Goal: Communication & Community: Ask a question

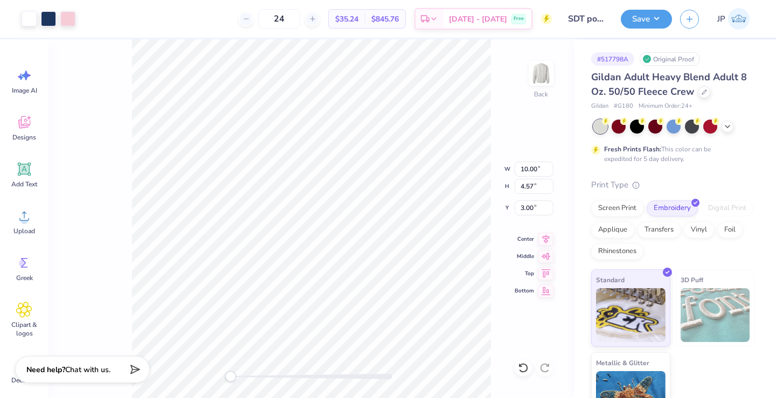
type input "1.80"
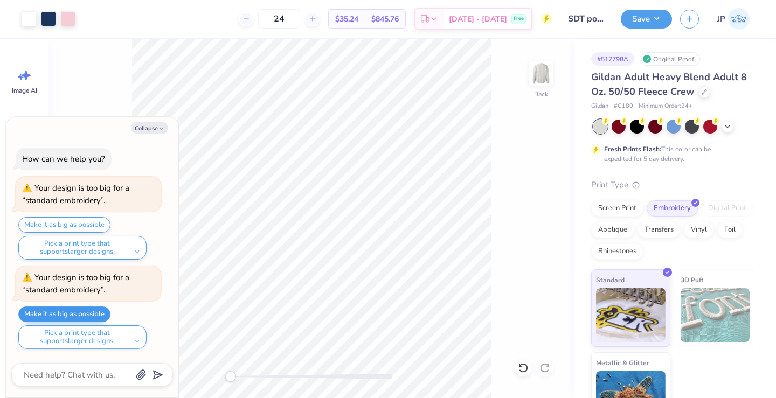
click at [100, 317] on button "Make it as big as possible" at bounding box center [64, 314] width 92 height 16
click at [26, 22] on div at bounding box center [29, 17] width 15 height 15
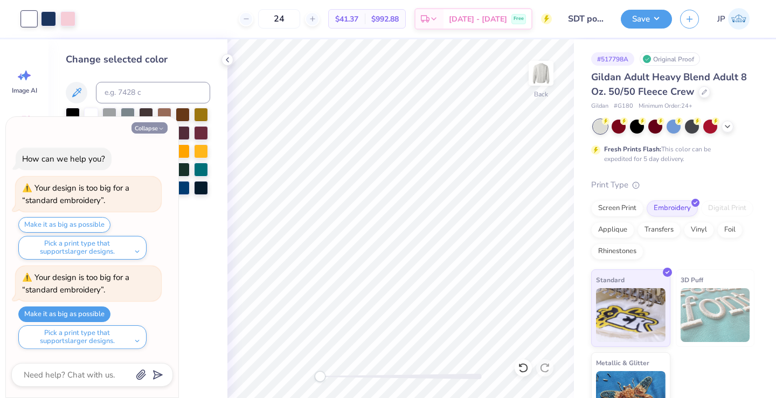
click at [157, 125] on button "Collapse" at bounding box center [149, 127] width 36 height 11
type textarea "x"
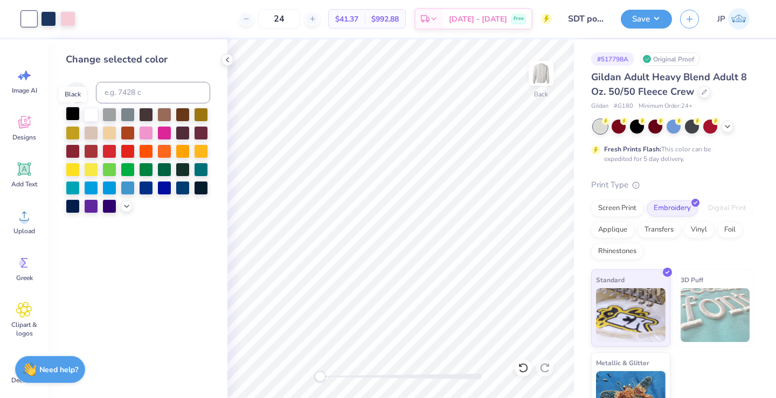
click at [73, 116] on div at bounding box center [73, 114] width 14 height 14
click at [94, 113] on div at bounding box center [91, 114] width 14 height 14
click at [650, 20] on button "Save" at bounding box center [645, 17] width 51 height 19
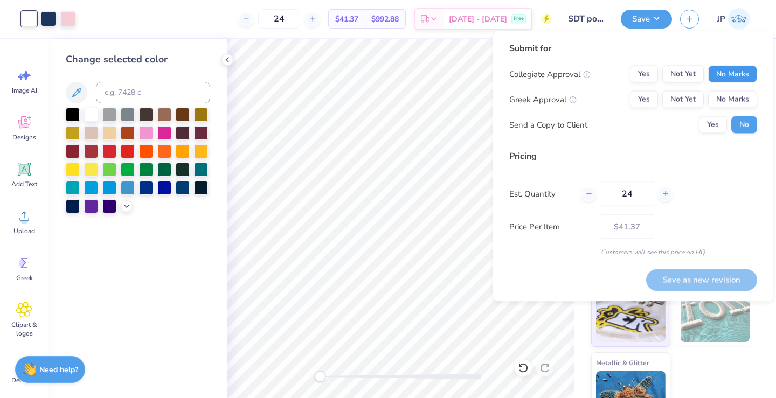
click at [721, 73] on button "No Marks" at bounding box center [732, 74] width 49 height 17
click at [647, 102] on button "Yes" at bounding box center [644, 99] width 28 height 17
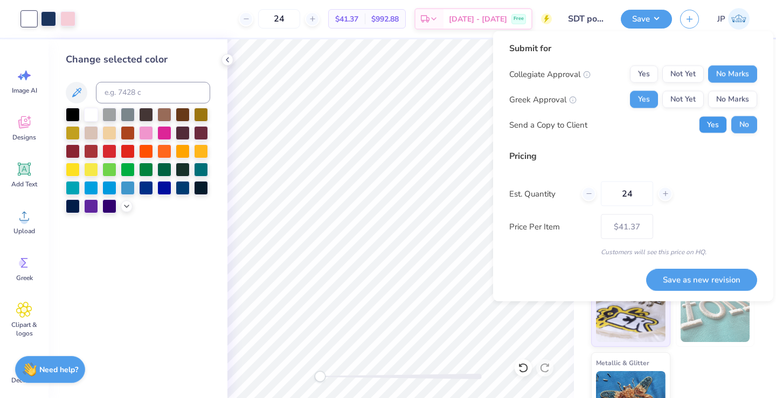
click at [715, 126] on button "Yes" at bounding box center [713, 124] width 28 height 17
click at [742, 128] on button "No" at bounding box center [744, 124] width 26 height 17
click at [717, 284] on button "Save as new revision" at bounding box center [701, 280] width 111 height 22
type input "$41.37"
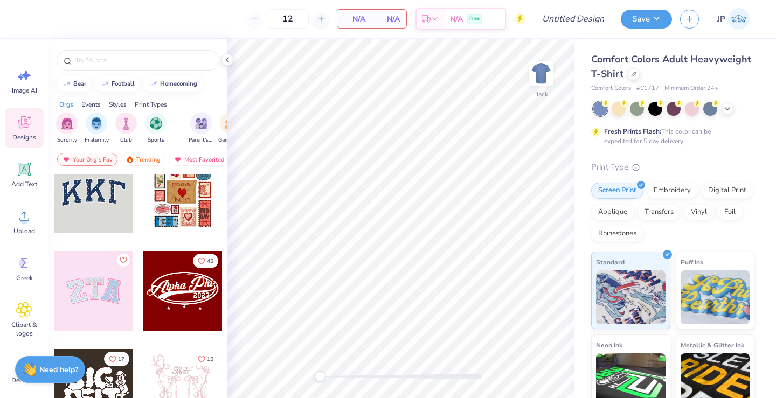
scroll to position [24, 0]
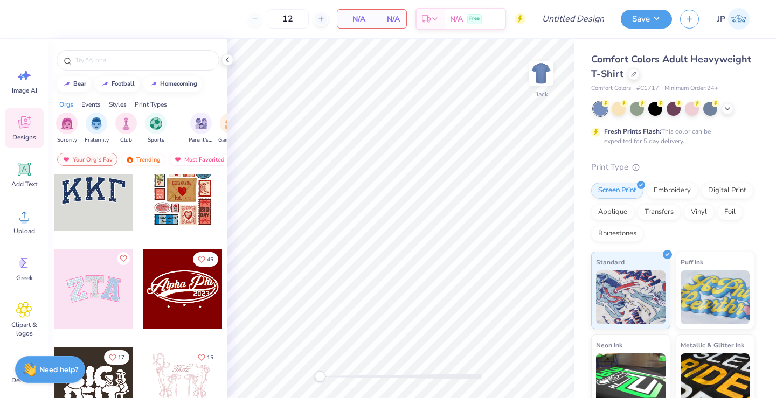
click at [85, 191] on div at bounding box center [94, 191] width 80 height 80
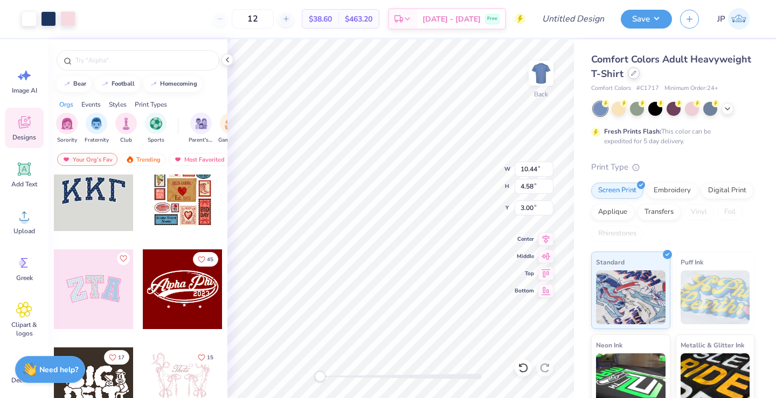
click at [634, 75] on icon at bounding box center [633, 73] width 5 height 5
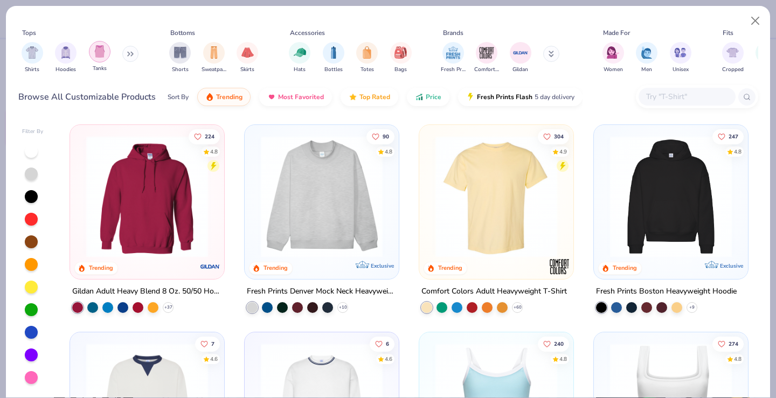
click at [103, 56] on img "filter for Tanks" at bounding box center [100, 51] width 12 height 12
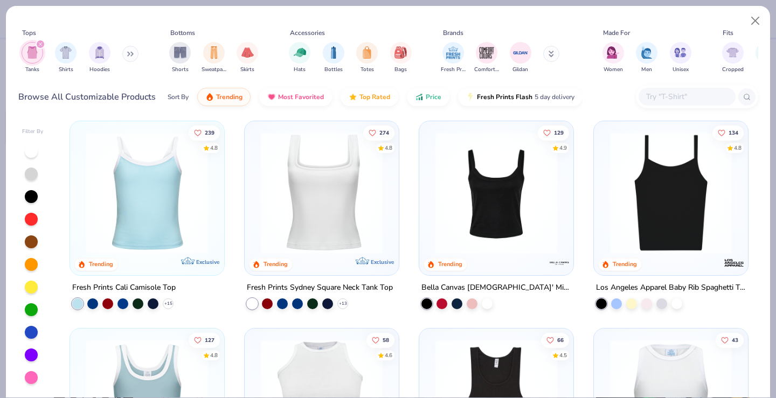
scroll to position [5, 0]
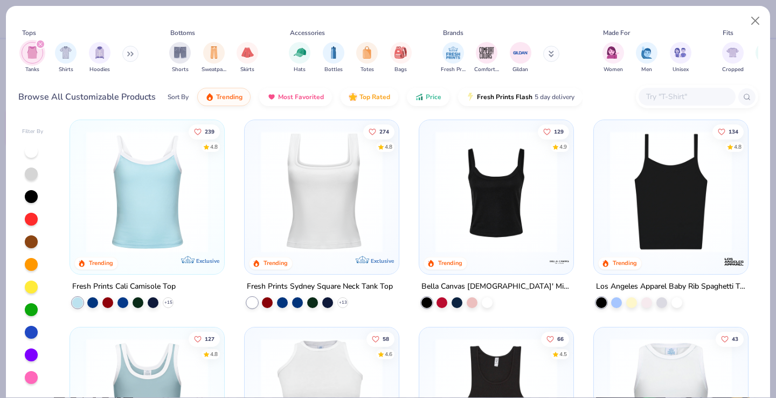
click at [213, 217] on img at bounding box center [147, 192] width 132 height 122
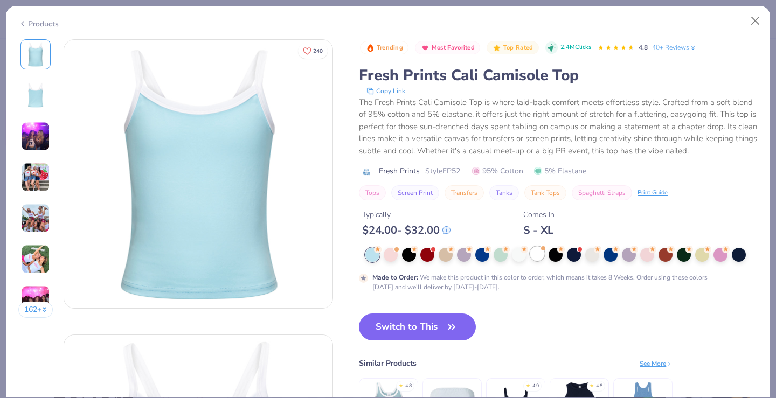
click at [541, 255] on div at bounding box center [537, 254] width 14 height 14
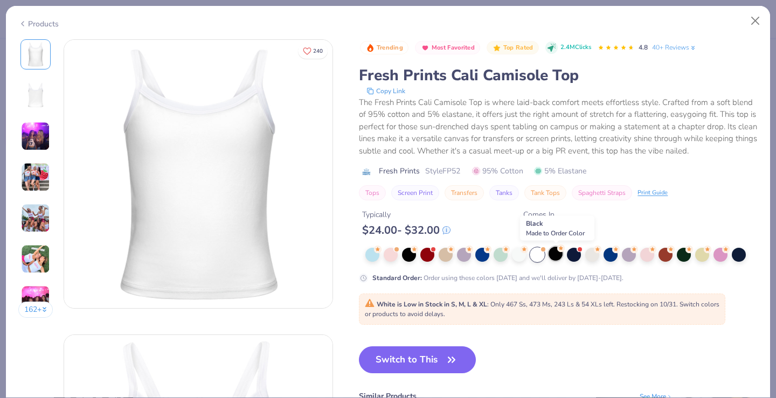
click at [555, 254] on div at bounding box center [555, 254] width 14 height 14
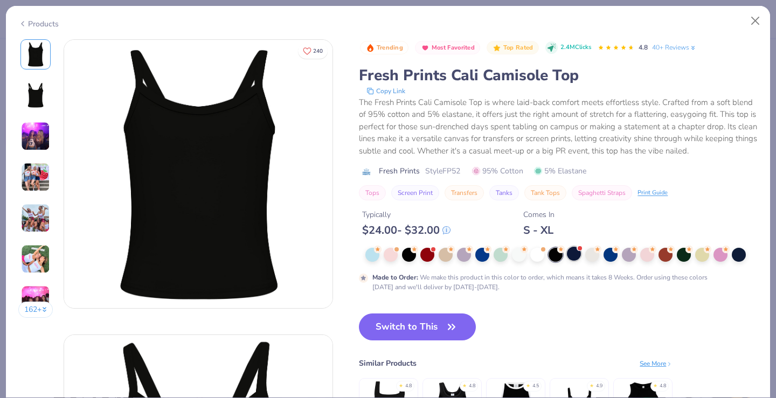
click at [580, 258] on div at bounding box center [574, 254] width 14 height 14
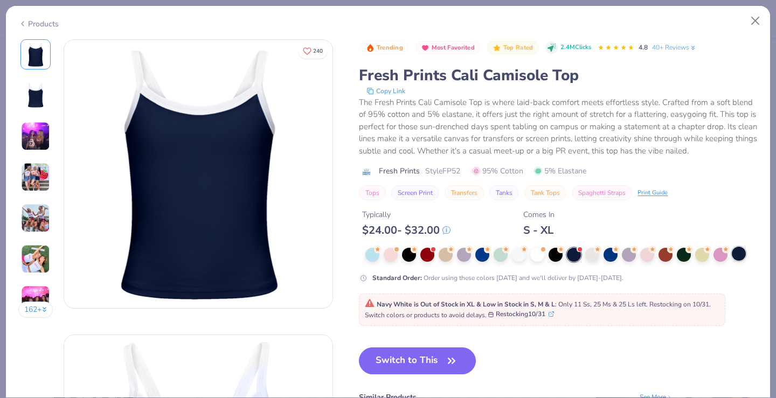
click at [739, 254] on div at bounding box center [738, 254] width 14 height 14
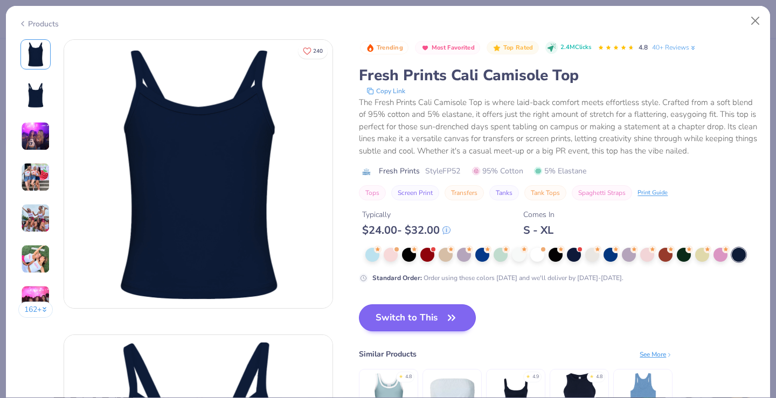
click at [405, 310] on button "Switch to This" at bounding box center [417, 317] width 117 height 27
type input "50"
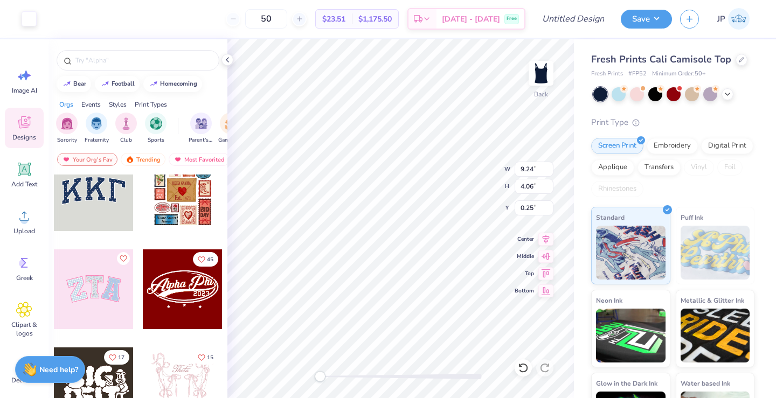
type input "4.05"
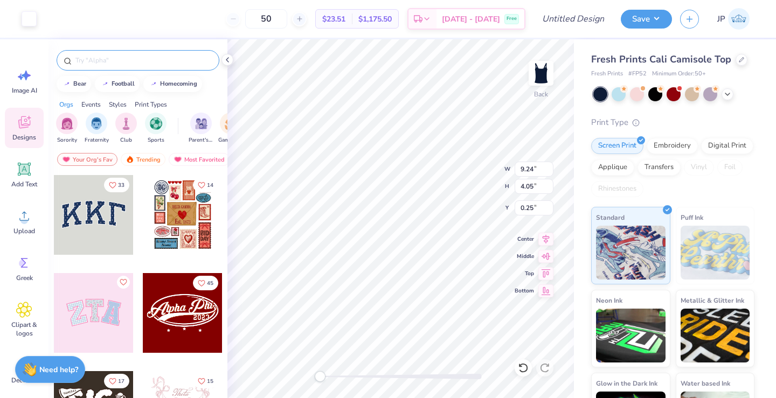
scroll to position [-1, 0]
click at [158, 55] on input "text" at bounding box center [143, 60] width 138 height 11
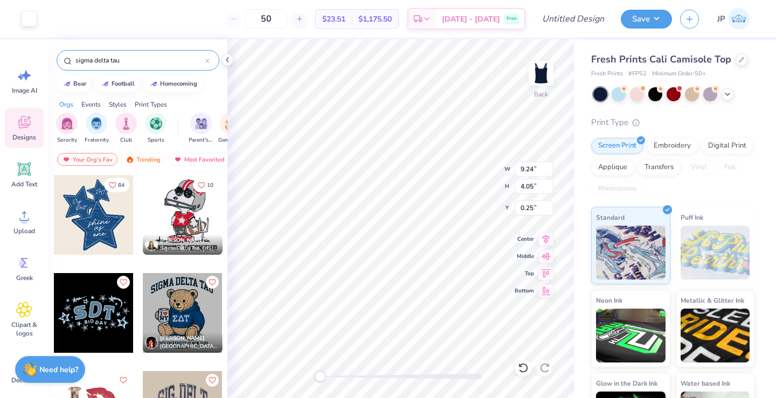
type input "sigma delta tau"
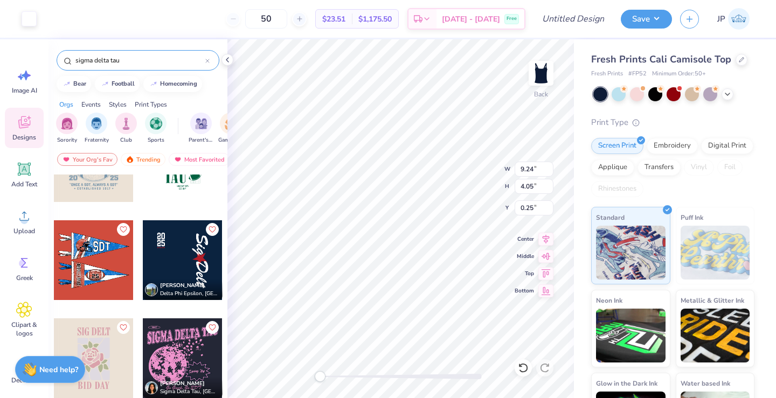
scroll to position [347, 0]
click at [652, 96] on div at bounding box center [655, 93] width 14 height 14
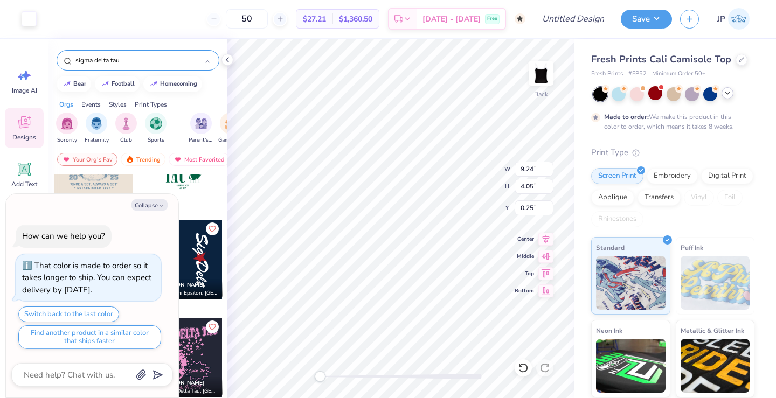
click at [729, 95] on icon at bounding box center [727, 93] width 9 height 9
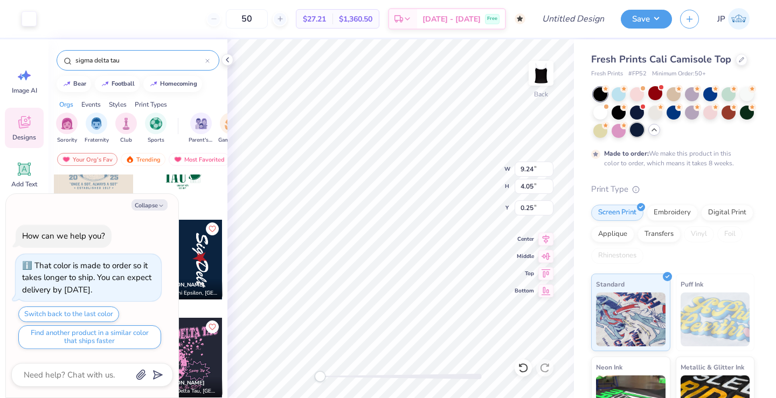
click at [633, 131] on div at bounding box center [637, 130] width 14 height 14
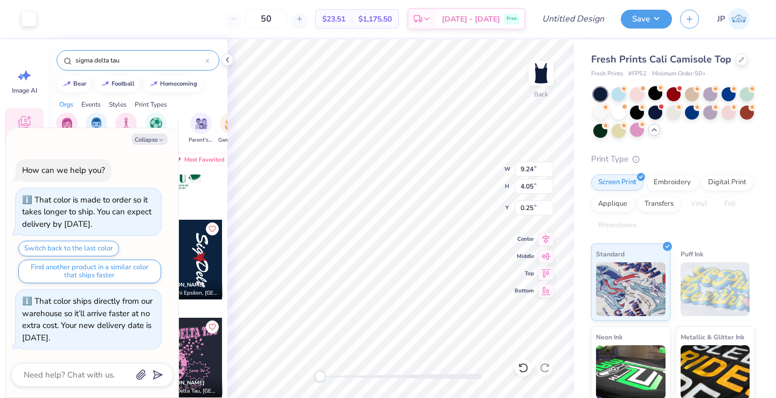
click at [204, 265] on div at bounding box center [183, 260] width 80 height 80
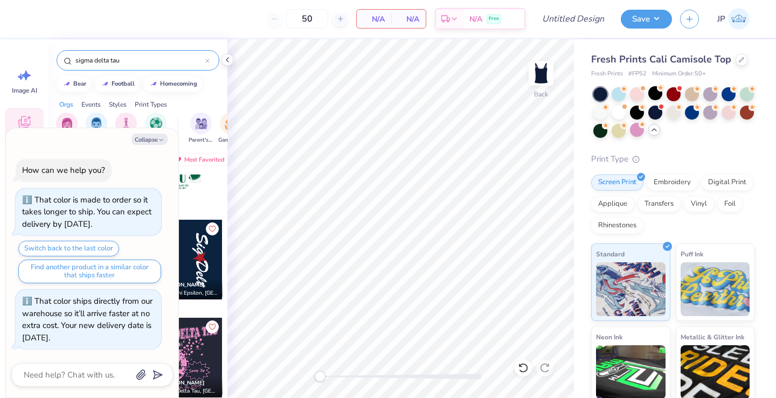
click at [185, 266] on div at bounding box center [183, 260] width 80 height 80
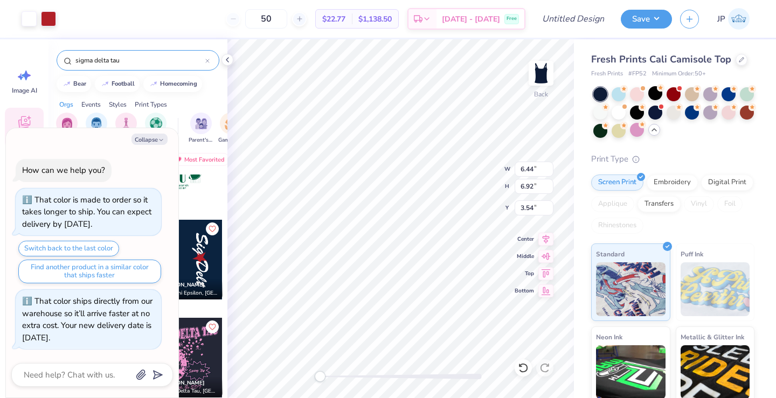
type textarea "x"
type input "7.61"
type input "8.17"
type input "2.29"
type textarea "x"
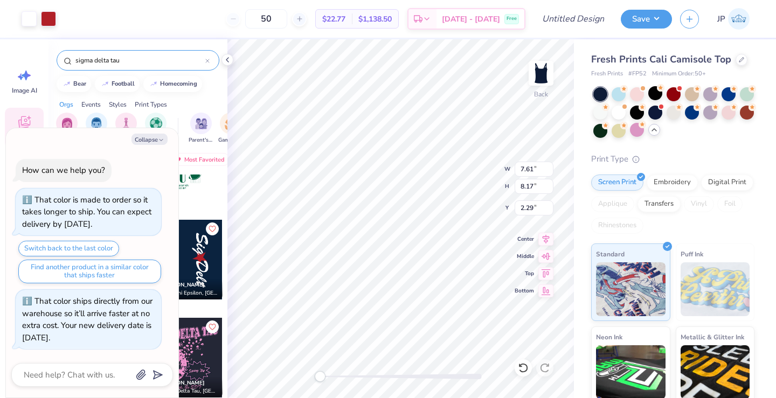
type input "9.21"
type input "9.90"
type input "0.25"
type textarea "x"
type input "9.20"
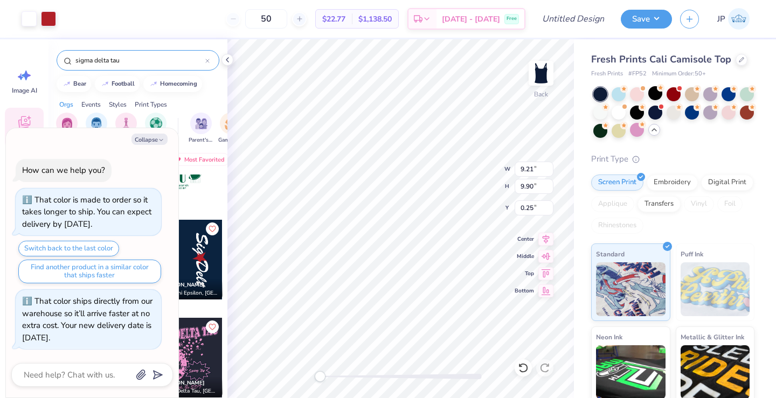
type input "9.88"
type textarea "x"
type input "1.40"
type input "1.18"
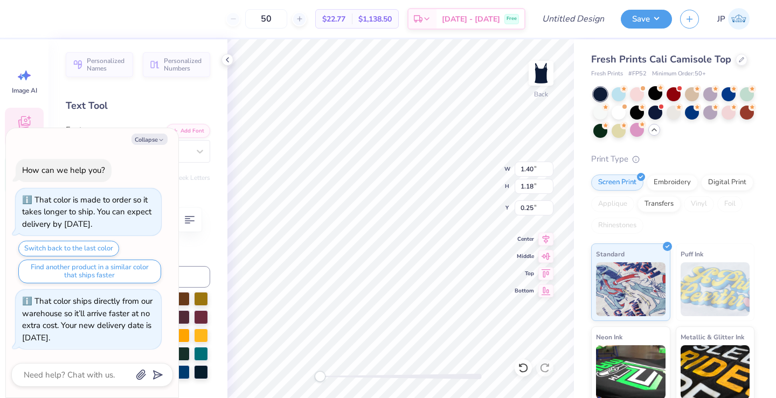
type textarea "x"
type textarea "2"
type textarea "x"
type textarea "1"
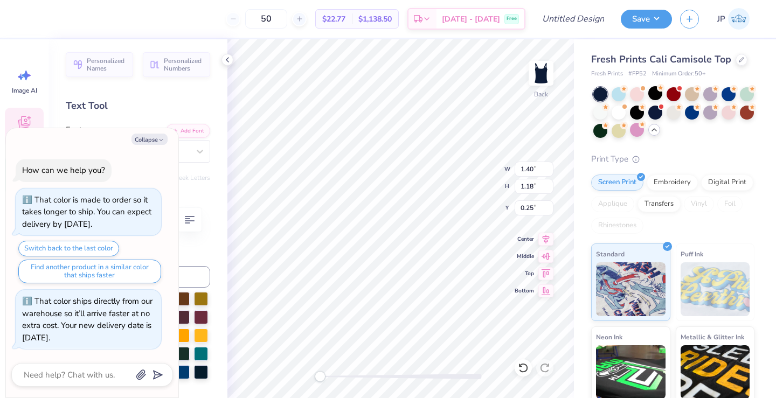
type textarea "x"
type textarea "19"
type textarea "x"
type input "1.53"
type textarea "x"
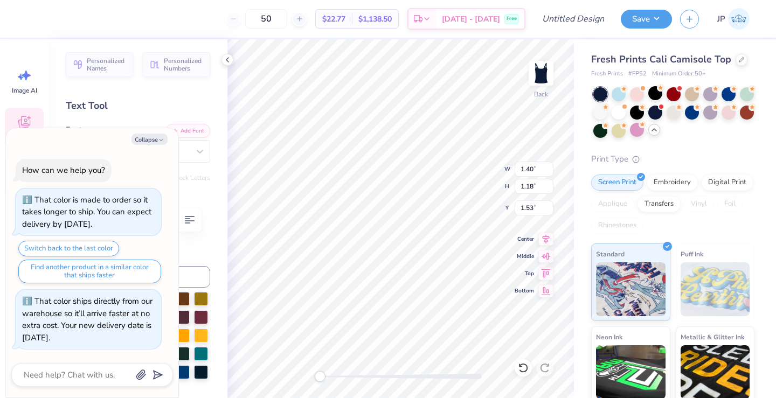
type textarea "x"
type textarea "1"
type textarea "x"
type textarea "18"
type textarea "x"
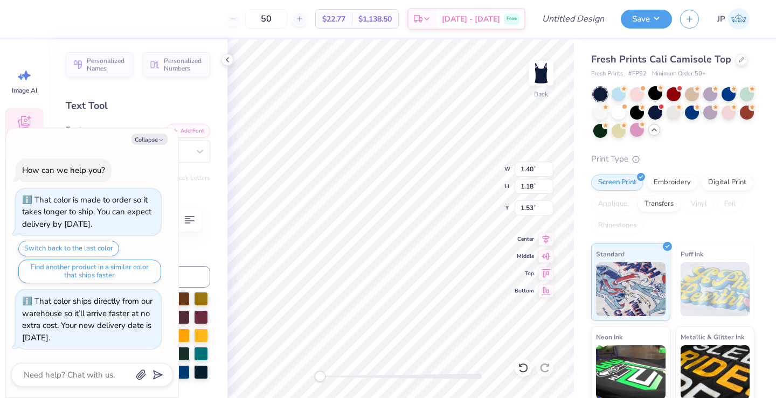
type textarea "1"
type textarea "x"
type textarea "17"
type textarea "x"
type input "1.72"
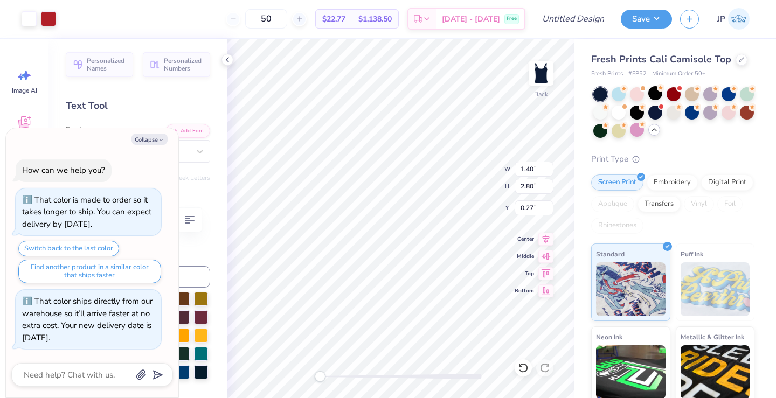
type input "3.42"
click at [618, 383] on div "Art colors 50 $22.77 Per Item $1,138.50 Total Est. Delivery Sep 23 - 26 Free De…" at bounding box center [388, 199] width 776 height 398
type textarea "x"
type input "0.66"
click at [642, 21] on button "Save" at bounding box center [645, 17] width 51 height 19
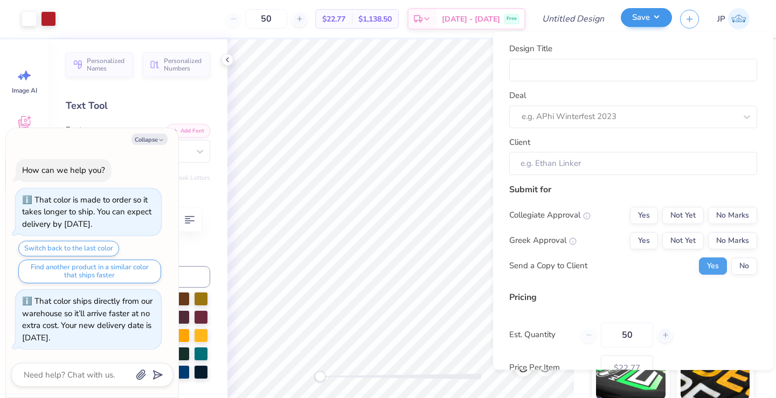
type textarea "x"
click at [609, 76] on input "Design Title" at bounding box center [633, 69] width 248 height 23
type input "S"
type textarea "x"
type input "S"
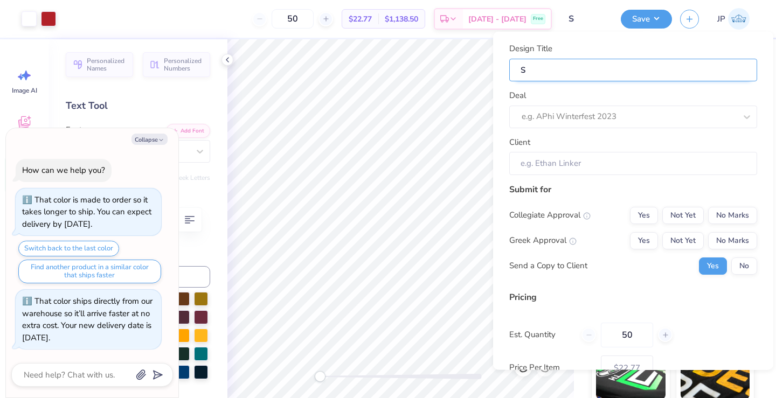
type textarea "x"
type input "Si"
type textarea "x"
type input "Si"
type textarea "x"
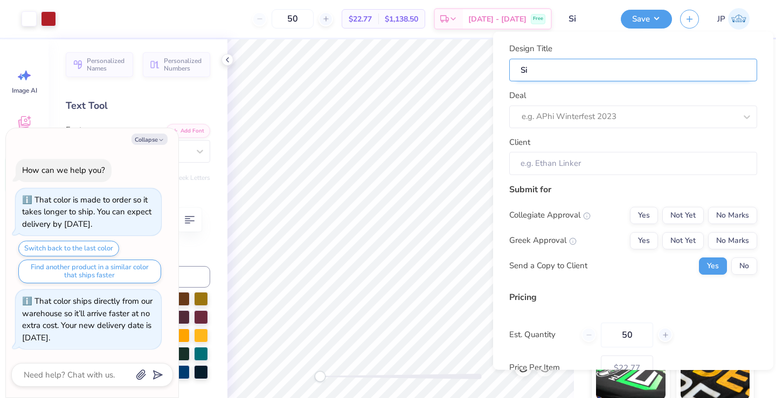
type input "Sig"
type textarea "x"
type input "Sig"
type textarea "x"
type input "Sig"
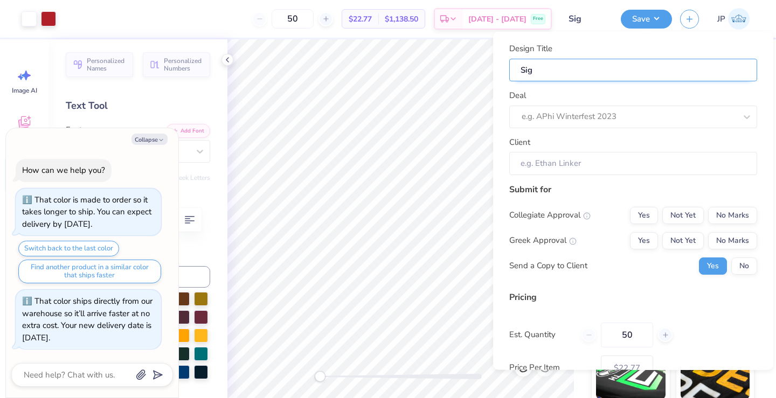
type textarea "x"
type input "Sig"
type textarea "x"
type input "Sig d"
type textarea "x"
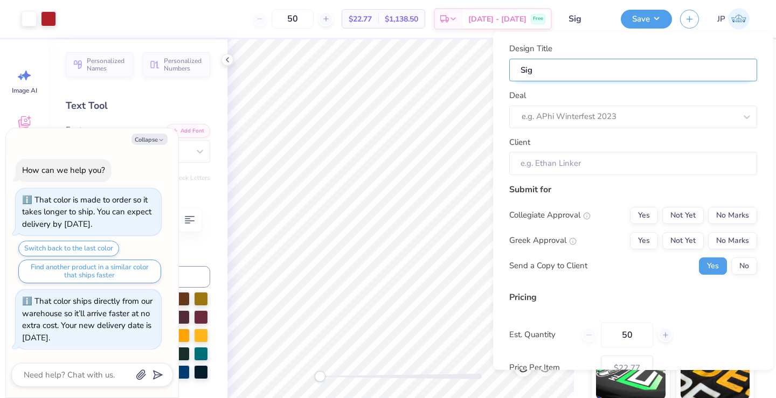
type input "Sig d"
type textarea "x"
type input "Sig de"
type textarea "x"
type input "Sig de"
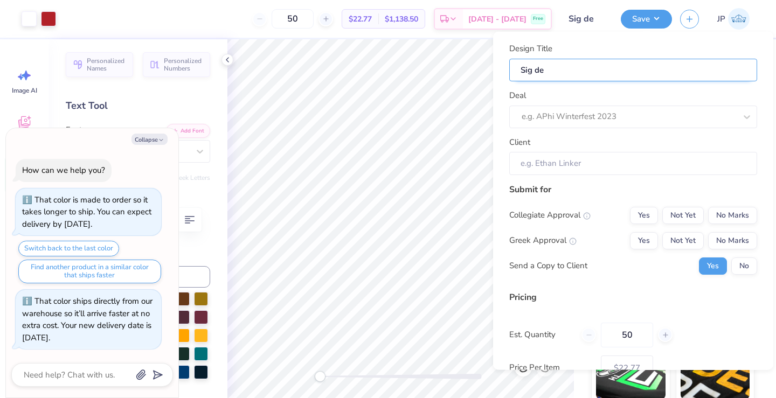
type textarea "x"
type input "Sig del"
type textarea "x"
type input "Sig del"
type textarea "x"
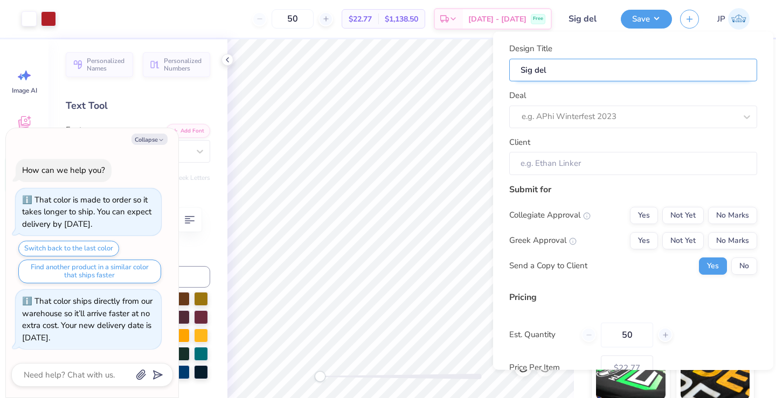
type input "Sig delt"
type textarea "x"
type input "Sig delt"
type textarea "x"
type input "Sig delt"
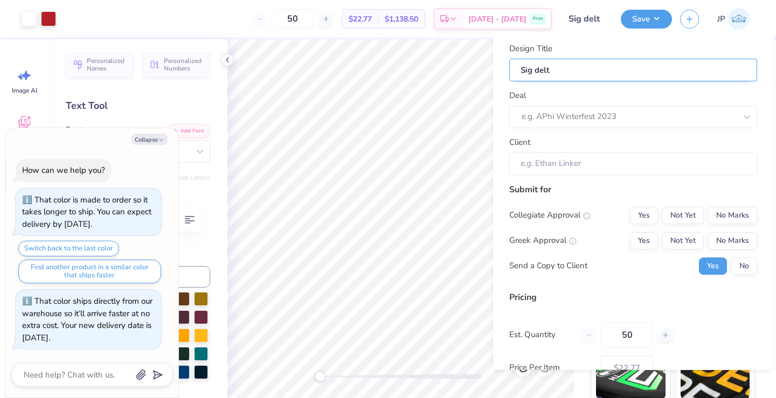
type textarea "x"
type input "Sig delt"
type textarea "x"
type input "Sig delt s"
type textarea "x"
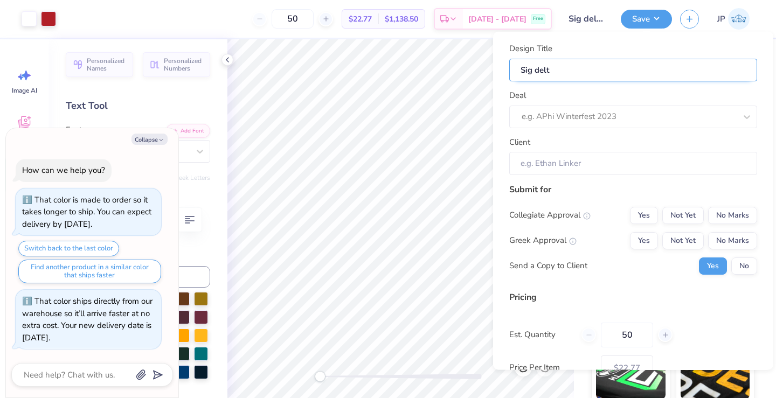
type input "Sig delt s"
type textarea "x"
type input "Sig delt st"
type textarea "x"
type input "Sig delt st"
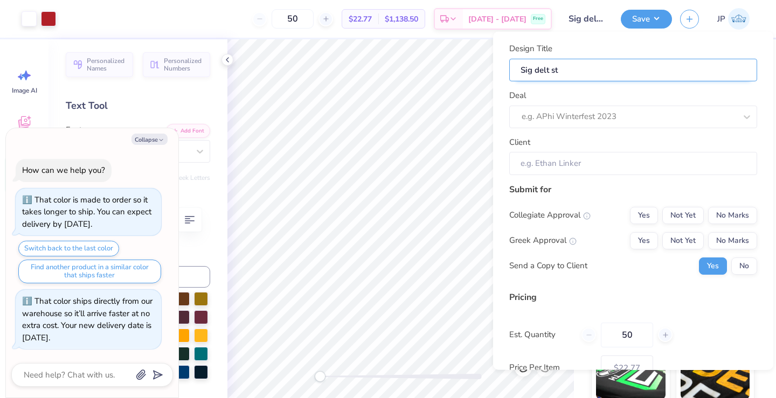
type textarea "x"
type input "Sig delt sta"
type textarea "x"
type input "Sig delt sta"
type textarea "x"
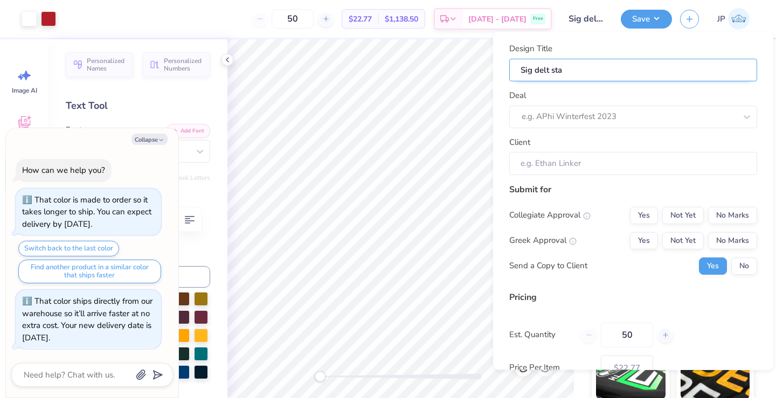
type input "Sig delt stay"
type textarea "x"
type input "Sig delt stay"
type textarea "x"
type input "Sig delt stay"
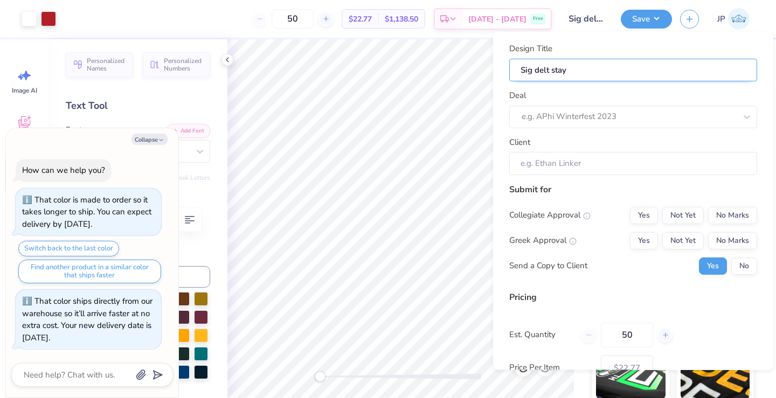
type textarea "x"
type input "Sig delt stay"
type textarea "x"
type input "Sig delt stay t"
type textarea "x"
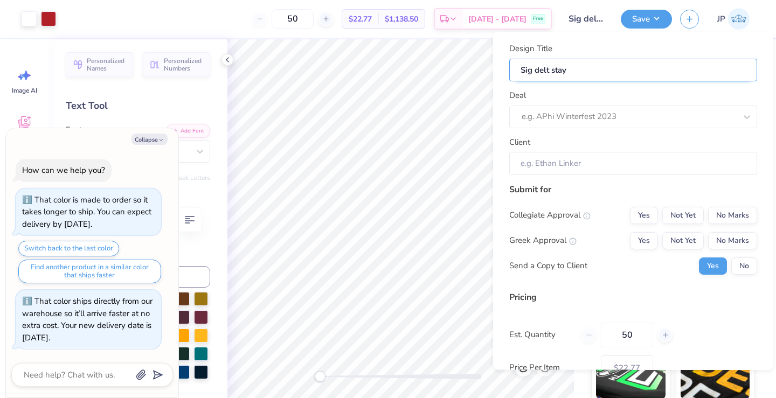
type input "Sig delt stay t"
type textarea "x"
type input "Sig delt stay ta"
type textarea "x"
type input "Sig delt stay ta"
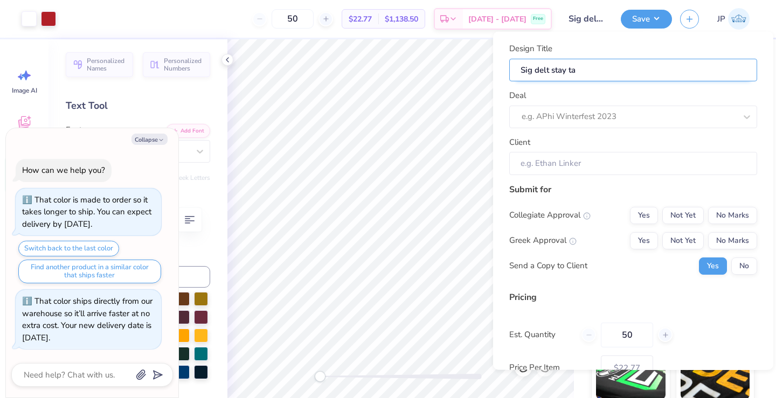
type textarea "x"
type input "Sig delt stay tan"
type textarea "x"
type input "Sig delt stay tan"
type textarea "x"
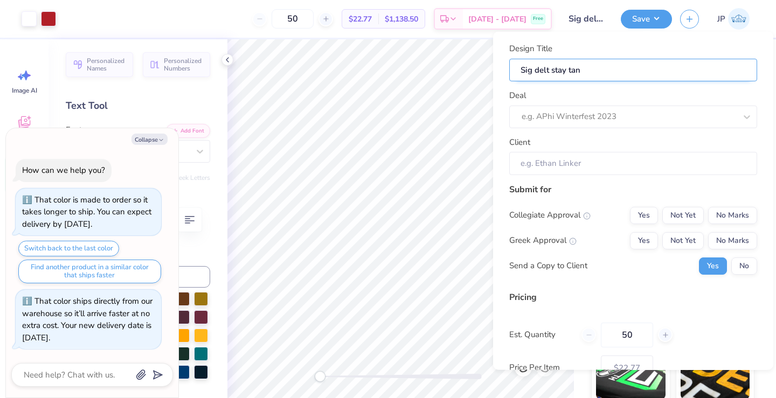
type input "Sig delt stay tank"
type textarea "x"
type input "Sig delt stay tank"
type textarea "x"
click at [564, 72] on input "Sig delt stay tank" at bounding box center [633, 69] width 248 height 23
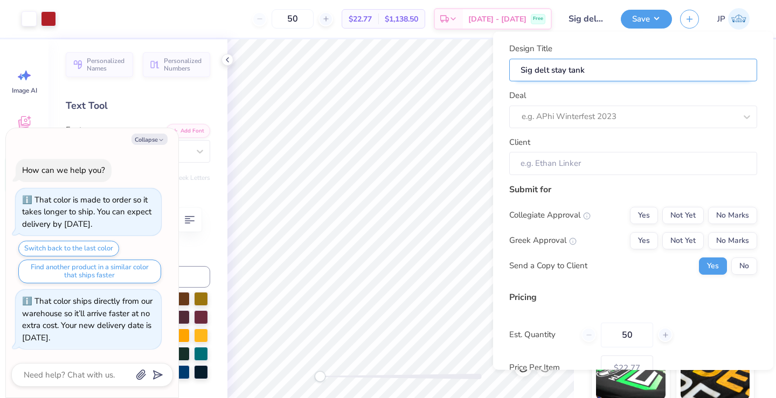
type input "Sig delt stayr tank"
type textarea "x"
type input "Sig delt stayr tank"
type textarea "x"
type input "Sig delt stay tank"
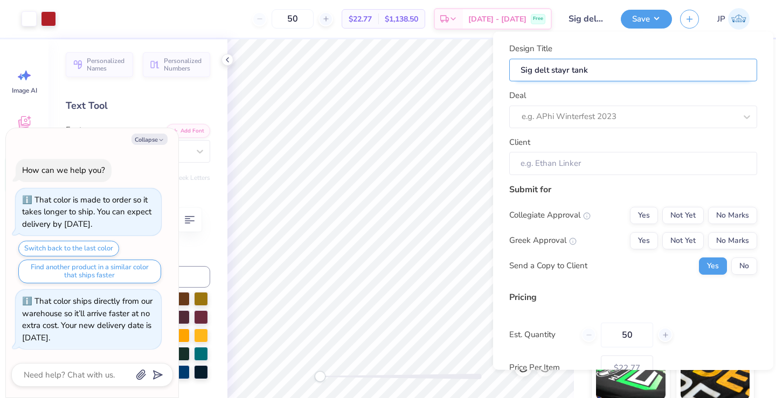
type textarea "x"
type input "Sig delt stay tank"
type textarea "x"
type input "Sig delt sta tank"
type textarea "x"
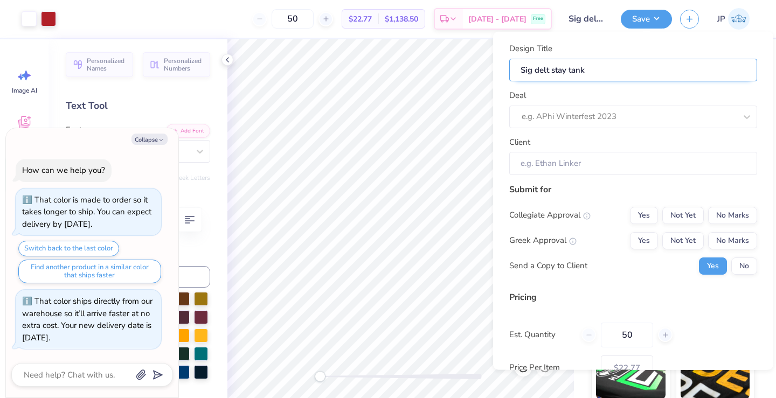
type input "Sig delt sta tank"
type textarea "x"
type input "Sig delt star tank"
type textarea "x"
type input "Sig delt star tank"
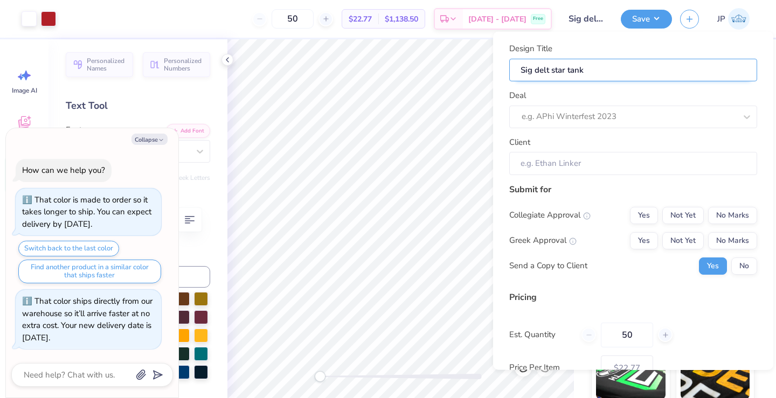
type textarea "x"
click at [554, 68] on input "Sig delt star tank" at bounding box center [633, 69] width 248 height 23
type input "Sig delt tar tank"
type textarea "x"
type input "Sig delt tar tank"
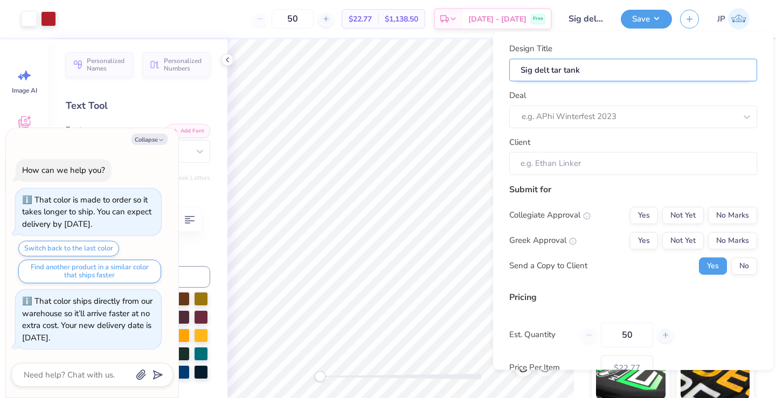
type textarea "x"
type input "Sig delt Star tank"
type textarea "x"
type input "Sig delt Star tank"
type textarea "x"
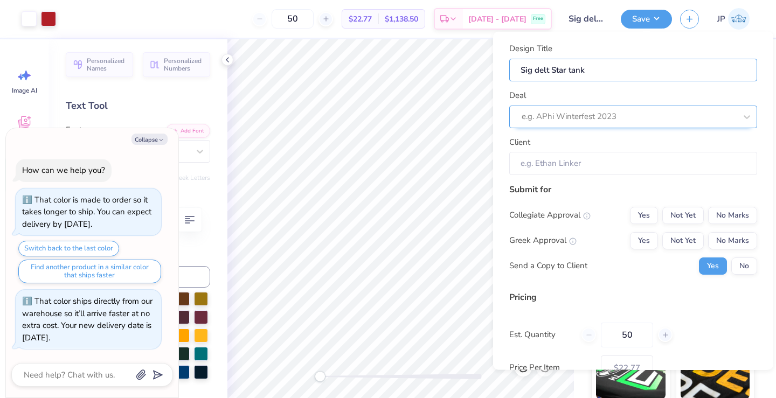
type input "Sig delt Star tank"
click at [587, 116] on div "e.g. APhi Winterfest 2023" at bounding box center [628, 116] width 214 height 12
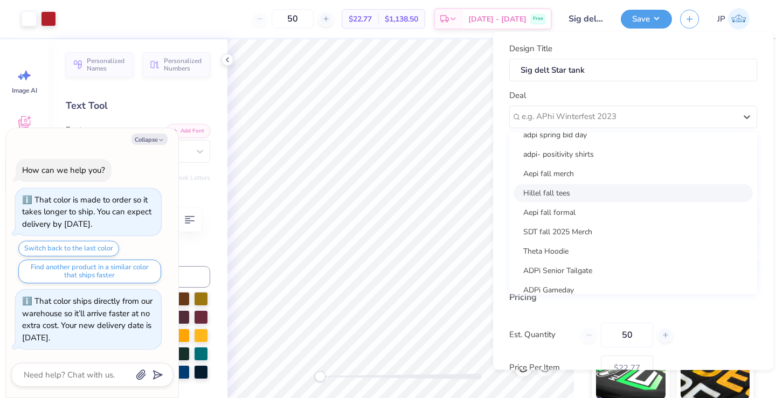
scroll to position [480, 0]
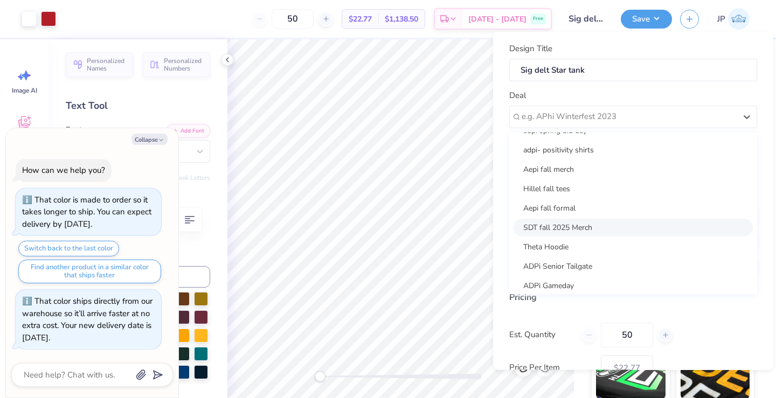
click at [564, 226] on div "SDT fall 2025 Merch" at bounding box center [632, 227] width 239 height 18
type textarea "x"
type input "Chantal Flores"
type input "– –"
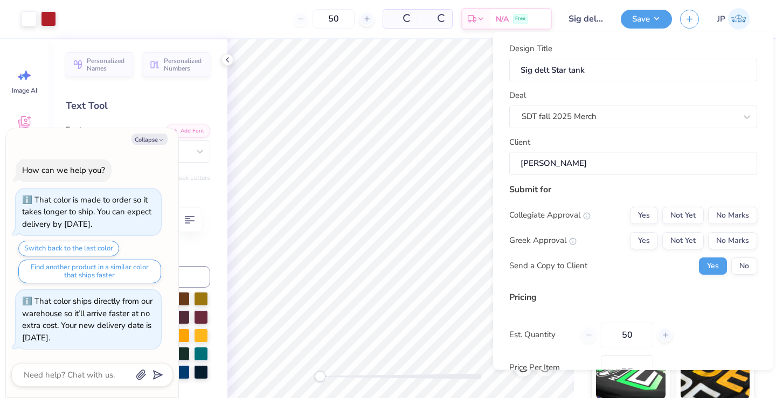
type textarea "x"
type input "$27.01"
click at [724, 216] on button "No Marks" at bounding box center [732, 214] width 49 height 17
click at [641, 237] on button "Yes" at bounding box center [644, 240] width 28 height 17
type textarea "x"
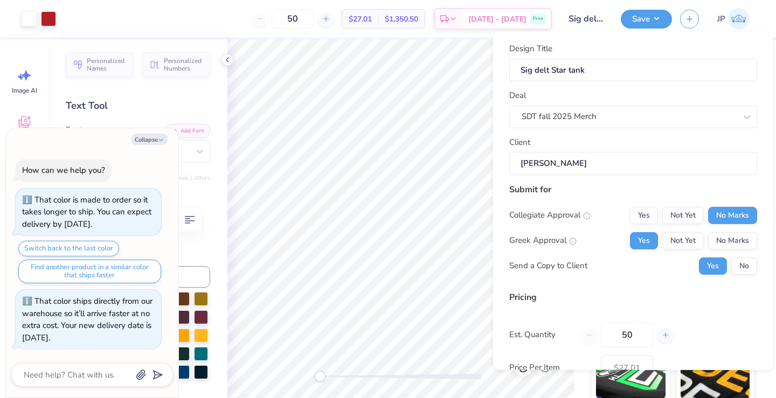
type input "– –"
type textarea "x"
type input "$27.01"
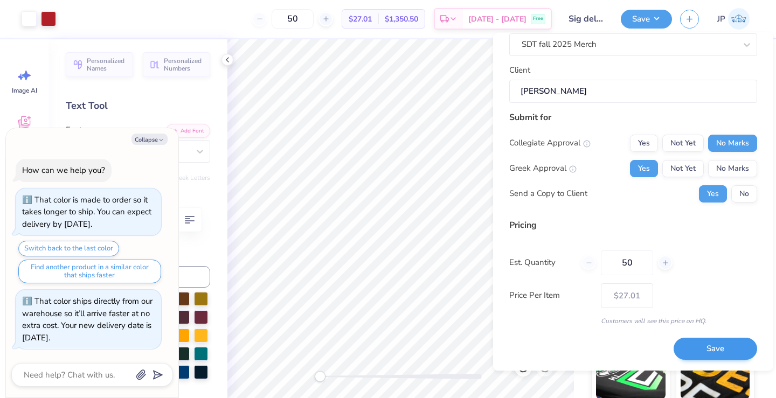
scroll to position [72, 0]
click at [708, 350] on button "Save" at bounding box center [714, 350] width 83 height 22
type textarea "x"
type input "– –"
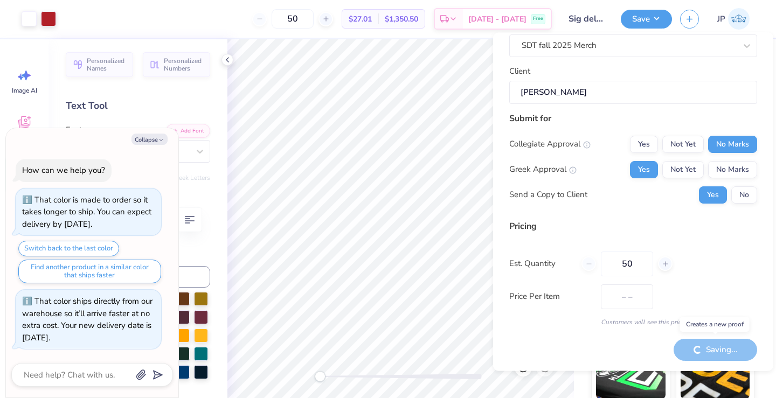
type textarea "x"
type input "$27.01"
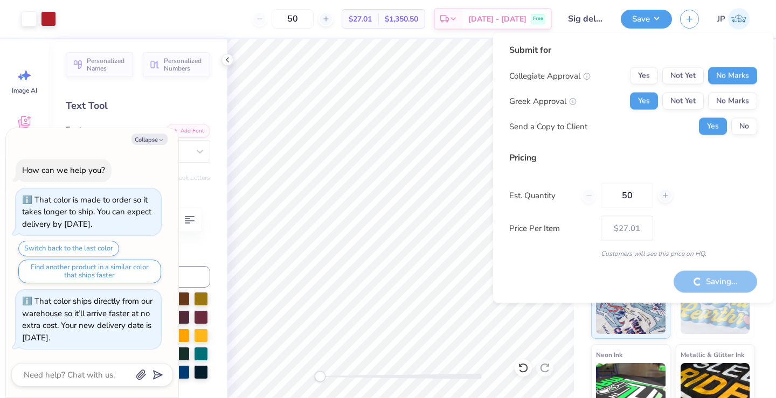
type textarea "x"
type input "– –"
type textarea "x"
type input "– –"
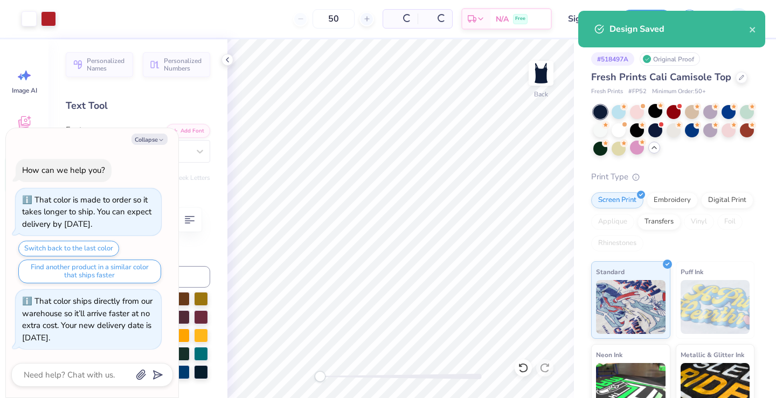
type textarea "x"
type input "$27.01"
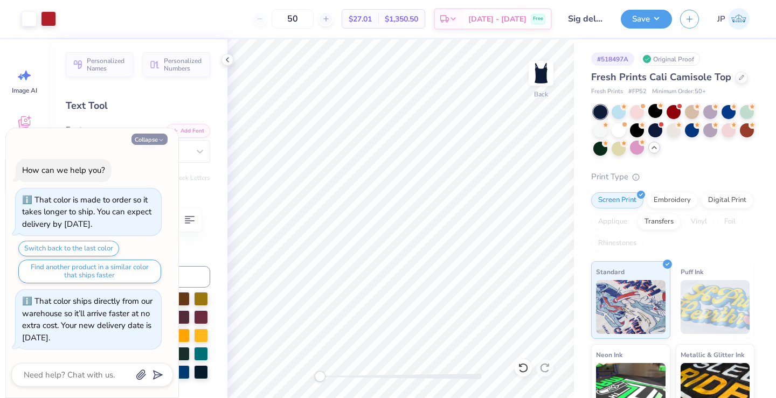
click at [161, 142] on icon "button" at bounding box center [161, 140] width 6 height 6
type textarea "x"
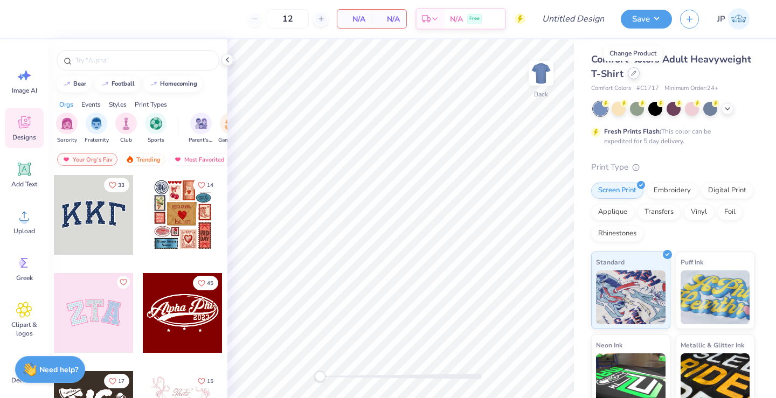
click at [633, 73] on icon at bounding box center [633, 73] width 5 height 5
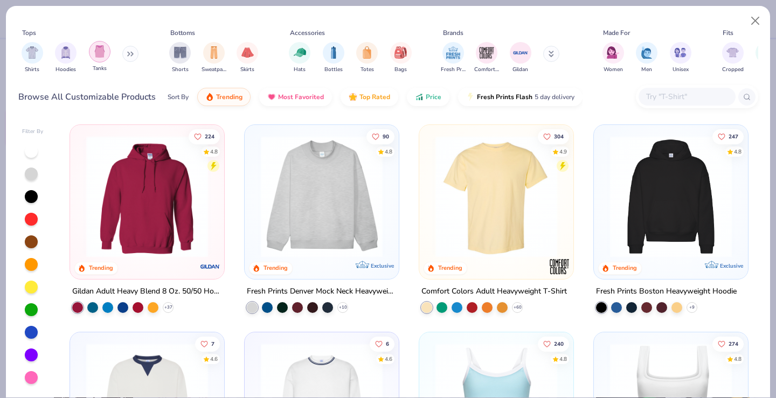
click at [96, 57] on img "filter for Tanks" at bounding box center [100, 51] width 12 height 12
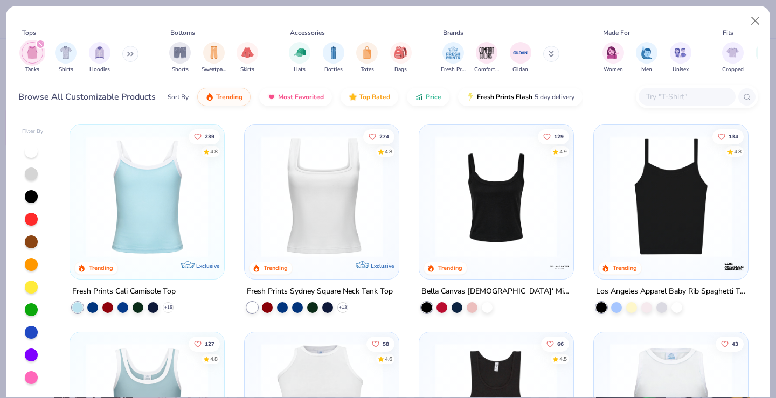
click at [477, 222] on img at bounding box center [496, 197] width 132 height 122
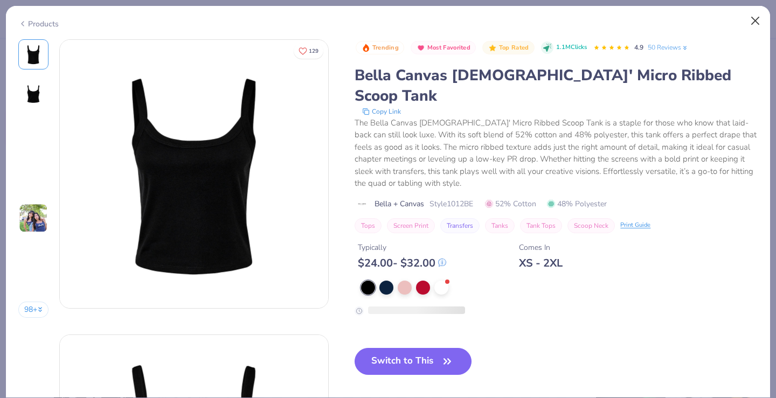
click at [757, 26] on button "Close" at bounding box center [755, 21] width 20 height 20
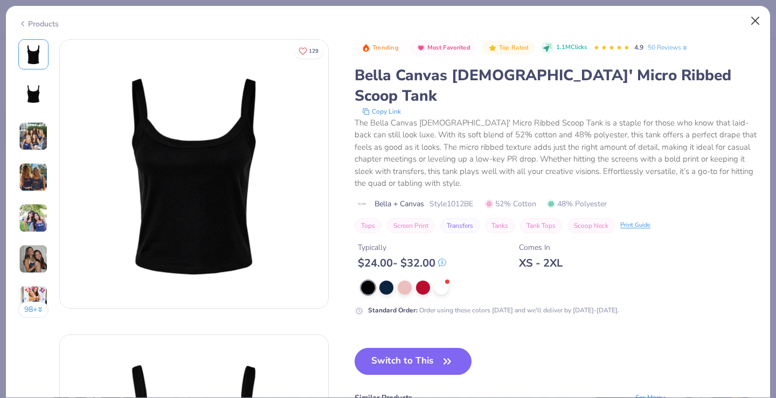
click at [751, 20] on button "Close" at bounding box center [755, 21] width 20 height 20
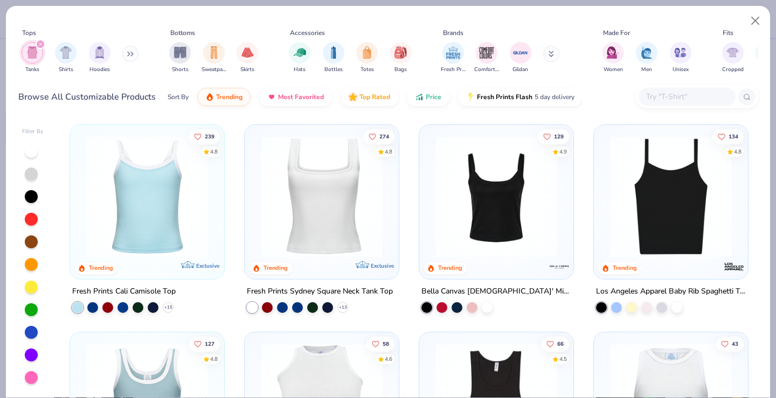
click at [121, 242] on img at bounding box center [147, 197] width 132 height 122
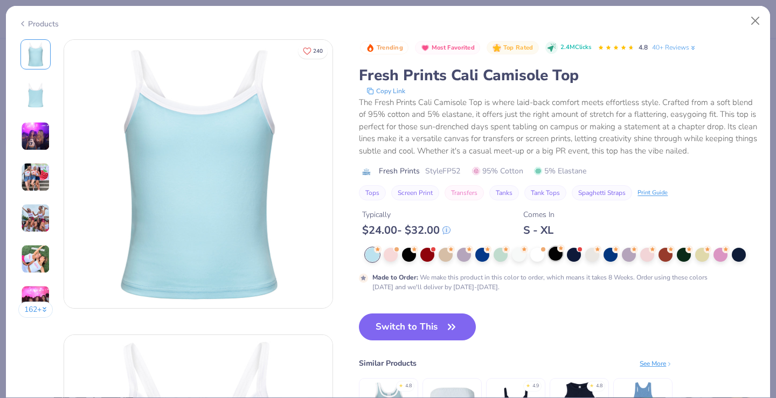
click at [557, 256] on div at bounding box center [555, 254] width 14 height 14
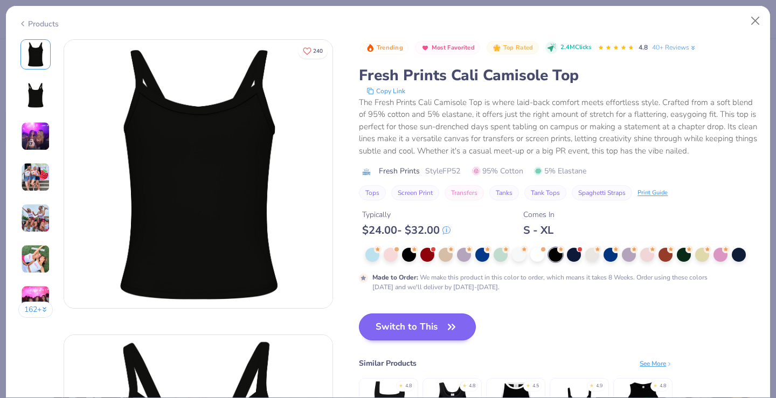
click at [444, 325] on button "Switch to This" at bounding box center [417, 326] width 117 height 27
type input "50"
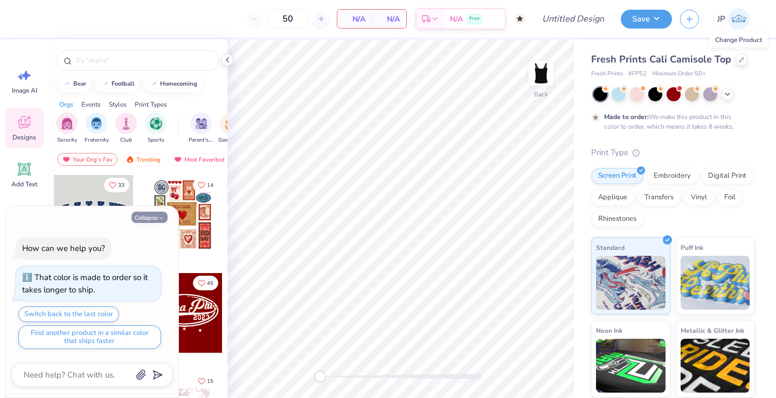
click at [158, 214] on button "Collapse" at bounding box center [149, 217] width 36 height 11
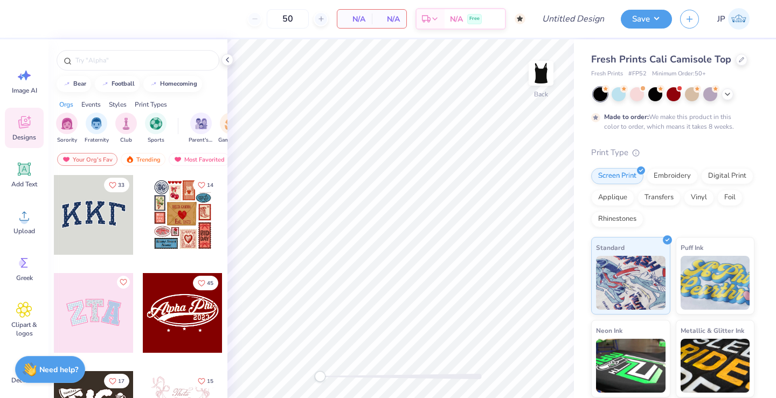
click at [109, 236] on div at bounding box center [94, 215] width 80 height 80
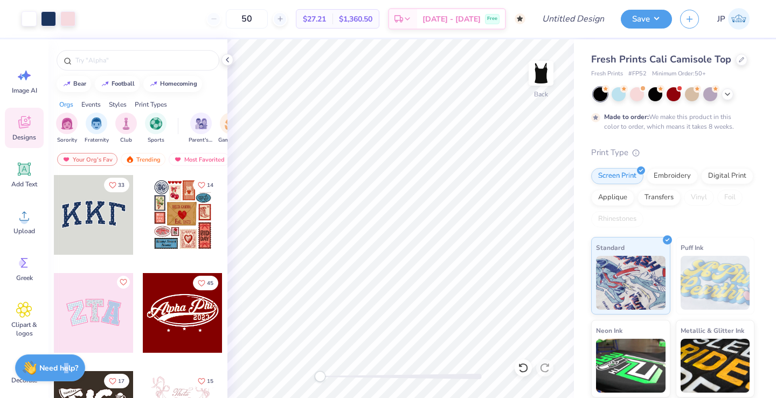
click at [66, 371] on strong "Need help?" at bounding box center [58, 368] width 39 height 10
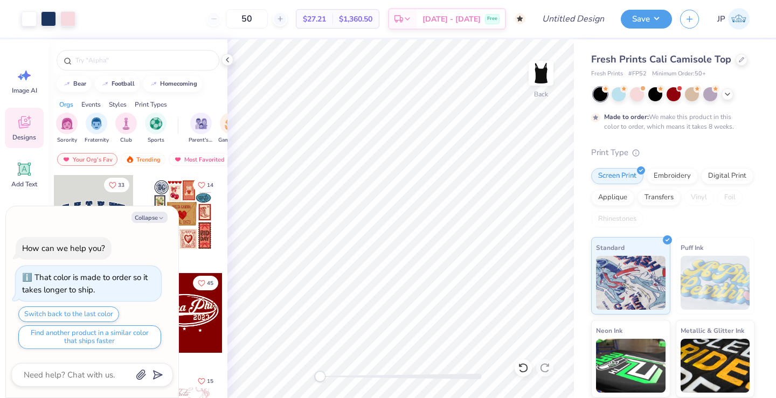
click at [93, 382] on div at bounding box center [92, 375] width 162 height 24
click at [81, 376] on textarea at bounding box center [77, 375] width 109 height 14
type textarea "x"
type textarea "m"
type textarea "x"
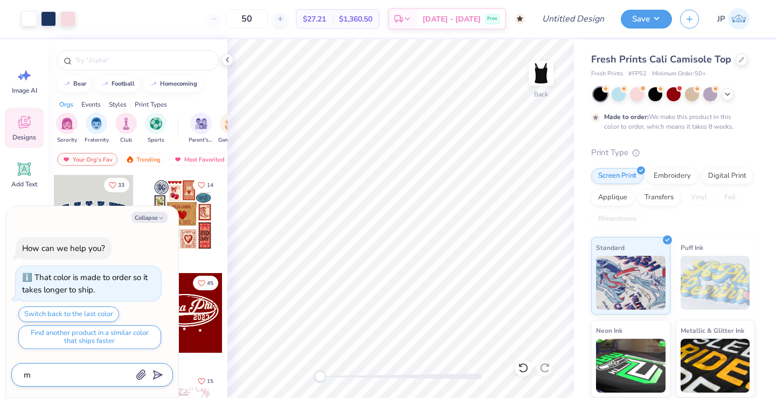
type textarea "ma"
type textarea "x"
type textarea "mak"
type textarea "x"
type textarea "make"
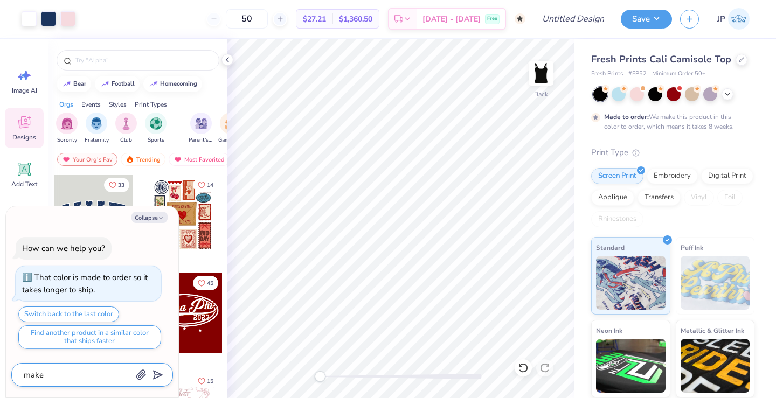
type textarea "x"
type textarea "make"
type textarea "x"
type textarea "make t"
type textarea "x"
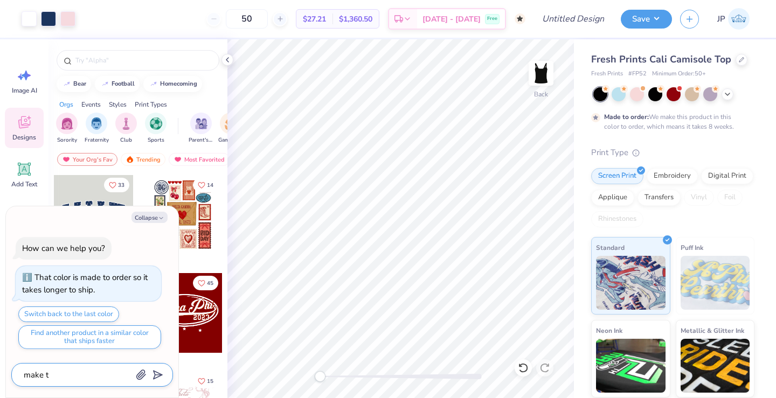
type textarea "make th"
type textarea "x"
type textarea "make thi"
type textarea "x"
type textarea "make this"
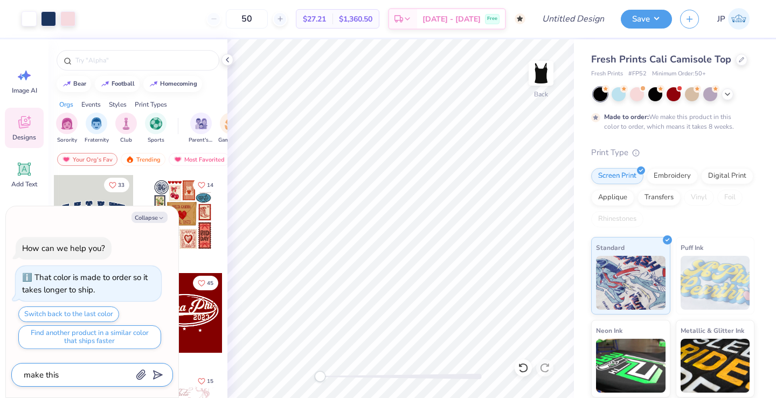
type textarea "x"
type textarea "make this"
type textarea "x"
type textarea "make this s"
type textarea "x"
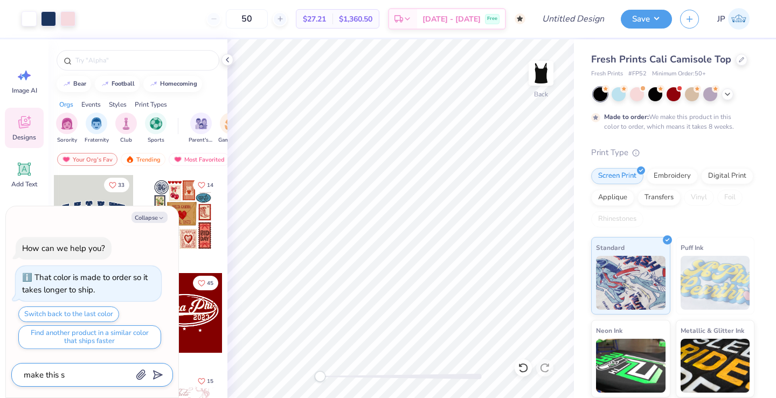
type textarea "make this sa"
type textarea "x"
type textarea "make this say"
type textarea "x"
type textarea "make this say"
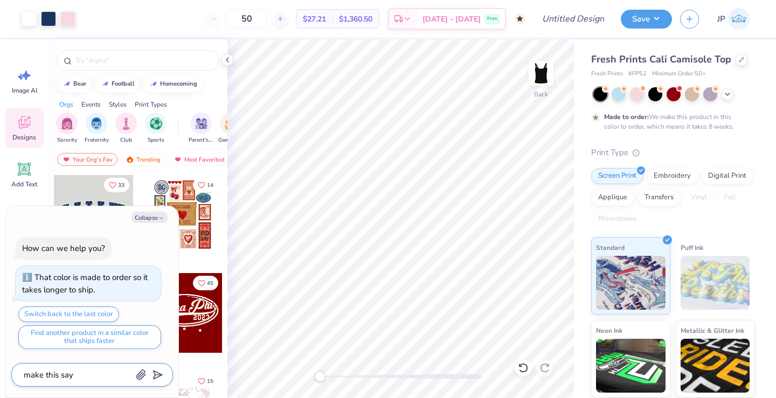
type textarea "x"
type textarea "make this say s"
type textarea "x"
type textarea "make this say si"
type textarea "x"
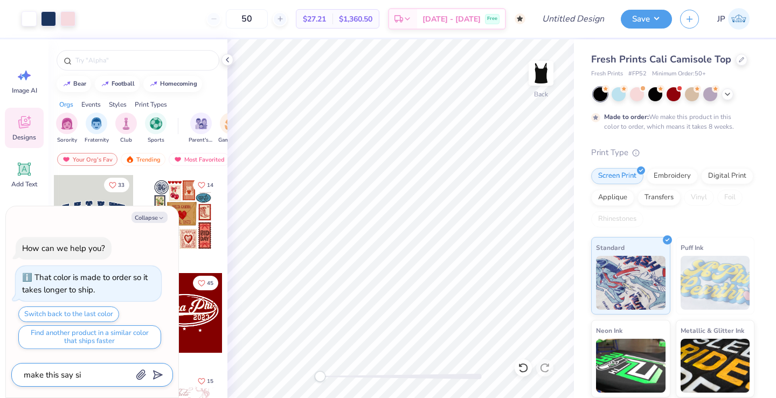
type textarea "make this say sig"
type textarea "x"
type textarea "make this say sigm"
type textarea "x"
type textarea "make this say sigms"
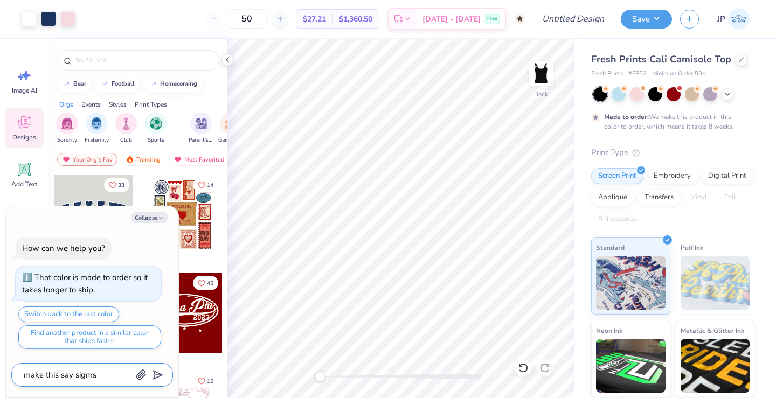
type textarea "x"
type textarea "make this say sigmsa"
type textarea "x"
type textarea "make this say sigma"
type textarea "x"
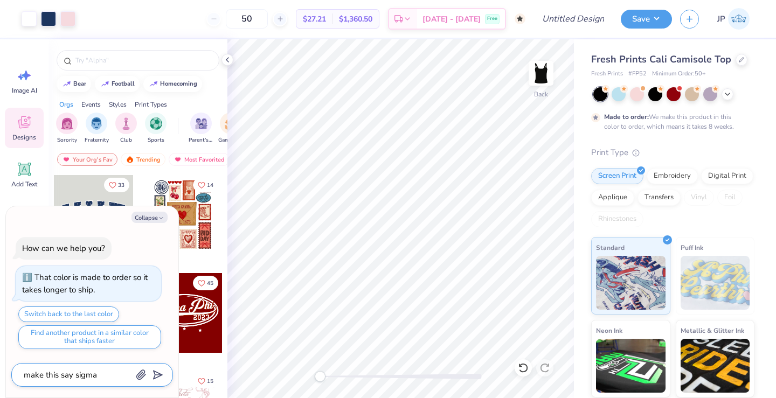
type textarea "make this say sigma d"
type textarea "x"
type textarea "make this say sigma de"
type textarea "x"
type textarea "make this say sigma del"
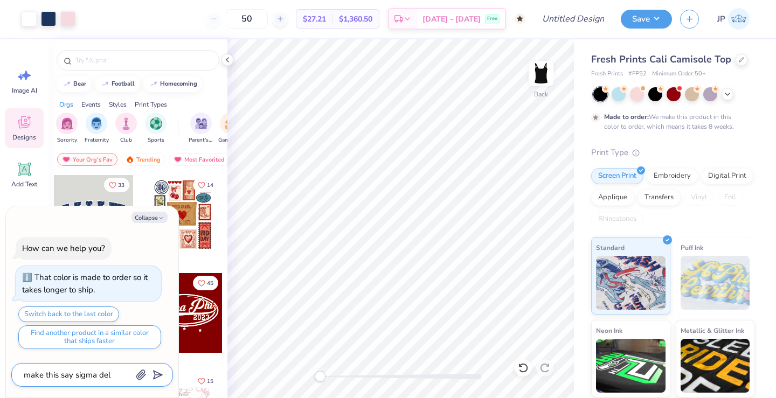
type textarea "x"
type textarea "make this say sigma delt"
type textarea "x"
type textarea "make this say sigma delts"
type textarea "x"
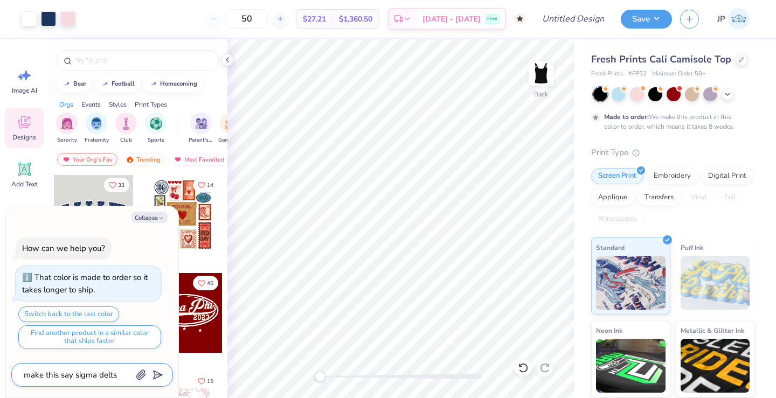
type textarea "make this say sigma deltsa"
type textarea "x"
type textarea "make this say sigma delta"
type textarea "x"
type textarea "make this say sigma delta t"
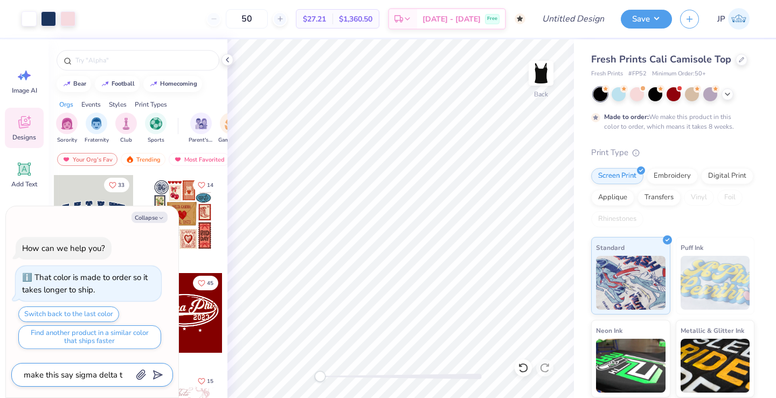
type textarea "x"
type textarea "make this say sigma delta ta"
type textarea "x"
type textarea "make this say sigma delta tau"
type textarea "x"
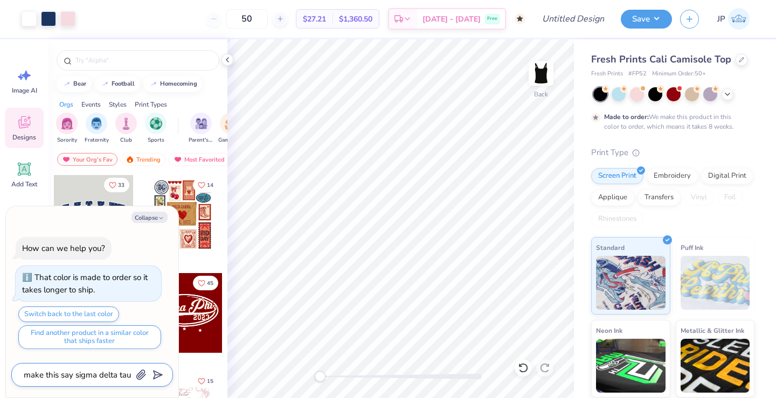
type textarea "make this say sigma delta tau"
type textarea "x"
type textarea "make this say sigma delta tau i"
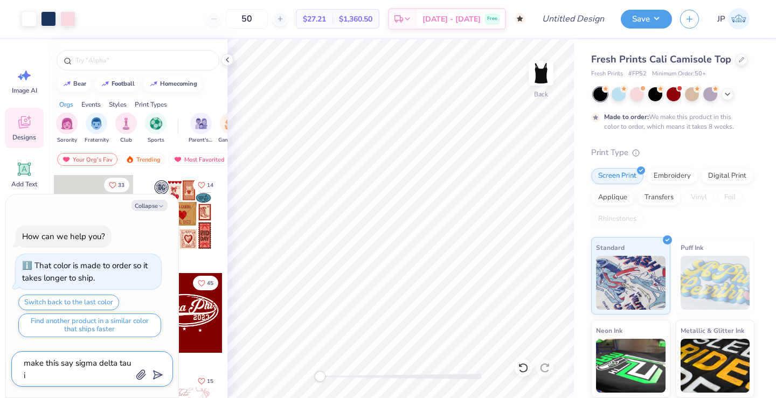
type textarea "x"
type textarea "make this say sigma delta tau in"
type textarea "x"
type textarea "make this say sigma delta tau ins"
type textarea "x"
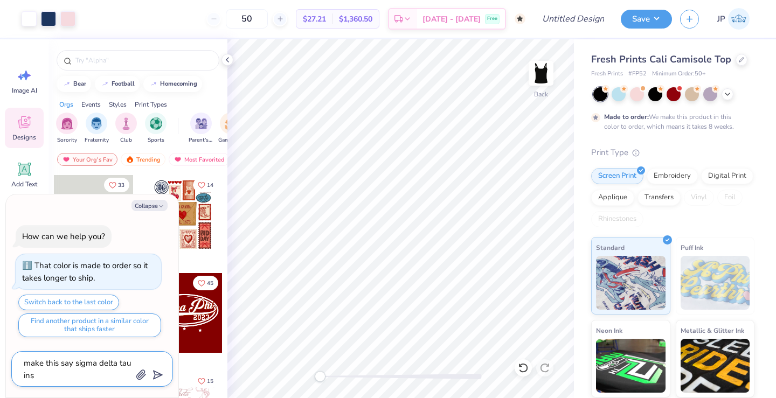
type textarea "make this say sigma delta tau inst"
type textarea "x"
type textarea "make this say sigma delta tau inste"
type textarea "x"
type textarea "make this say sigma delta tau instea"
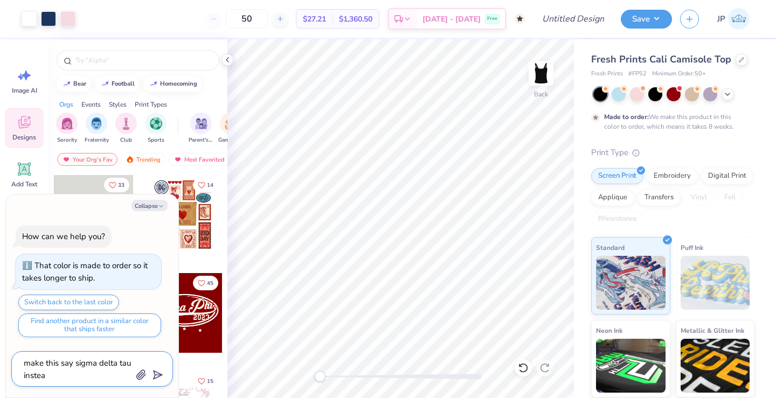
type textarea "x"
type textarea "make this say sigma delta tau instead"
type textarea "x"
type textarea "make this say sigma delta tau instead"
type textarea "x"
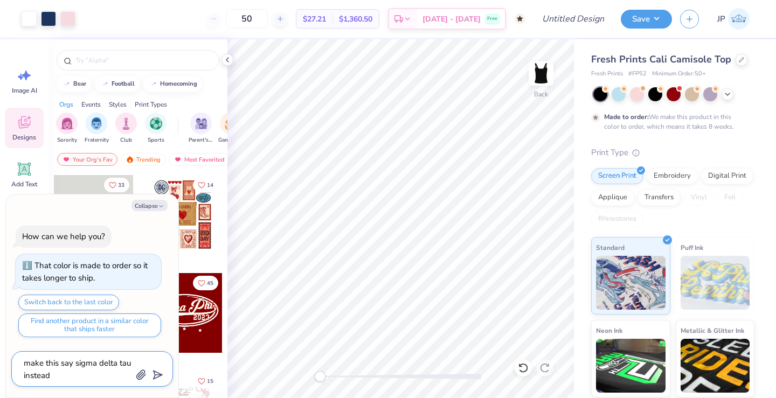
type textarea "make this say sigma delta tau instead o"
type textarea "x"
type textarea "make this say sigma delta tau instead"
type textarea "x"
type textarea "make this say sigma delta tau instead"
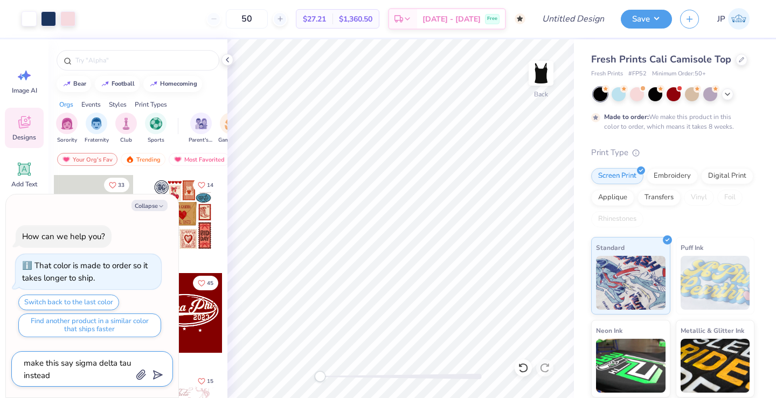
type textarea "x"
type textarea "make this say sigma delta tau instead"
type textarea "x"
type textarea "make this say sigma delta tau instead o"
type textarea "x"
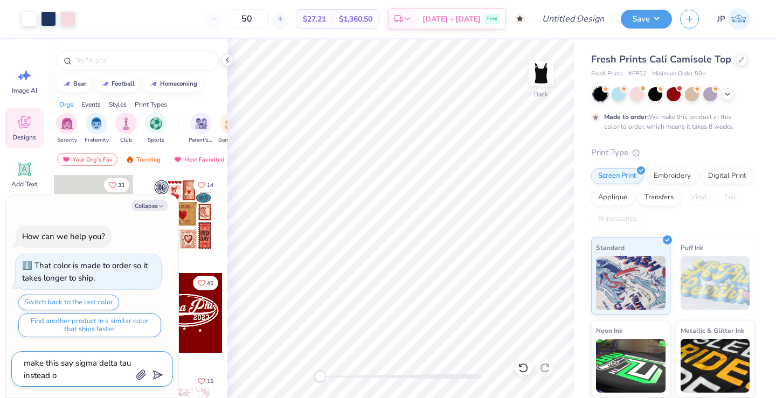
type textarea "make this say sigma delta tau instead of"
type textarea "x"
type textarea "make this say sigma delta tau instead of"
type textarea "x"
type textarea "make this say sigma delta tau instead of t"
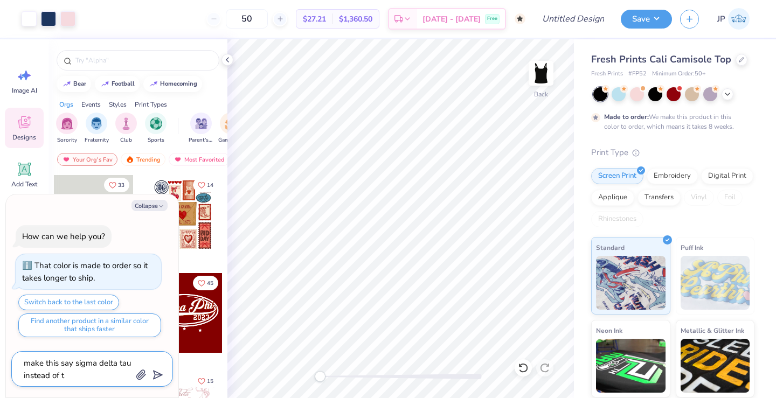
type textarea "x"
type textarea "make this say sigma delta tau instead of th"
type textarea "x"
type textarea "make this say sigma delta tau instead of thi"
type textarea "x"
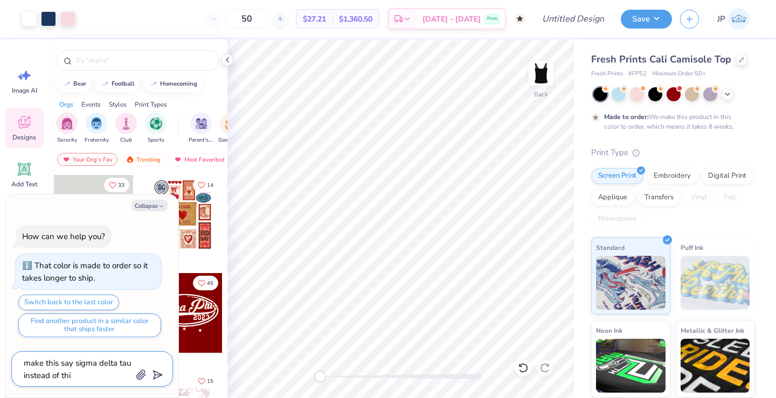
type textarea "make this say sigma delta tau instead of this"
type textarea "x"
type textarea "make this say sigma delta tau instead of this"
type textarea "x"
type textarea "make this say sigma delta tau instead of this i"
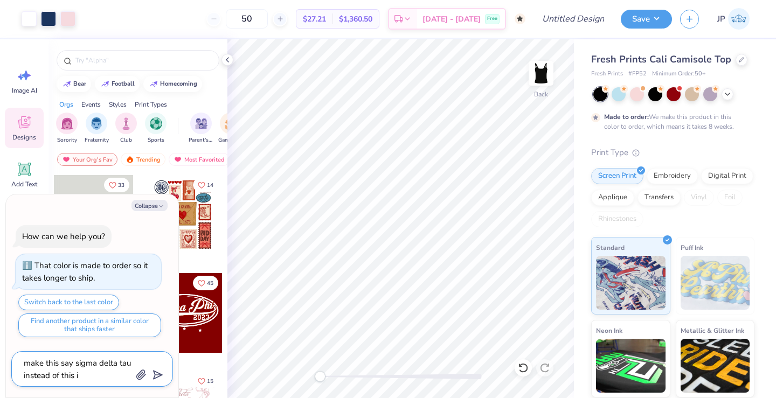
type textarea "x"
type textarea "make this say sigma delta tau instead of this in"
type textarea "x"
type textarea "make this say sigma delta tau instead of this in"
type textarea "x"
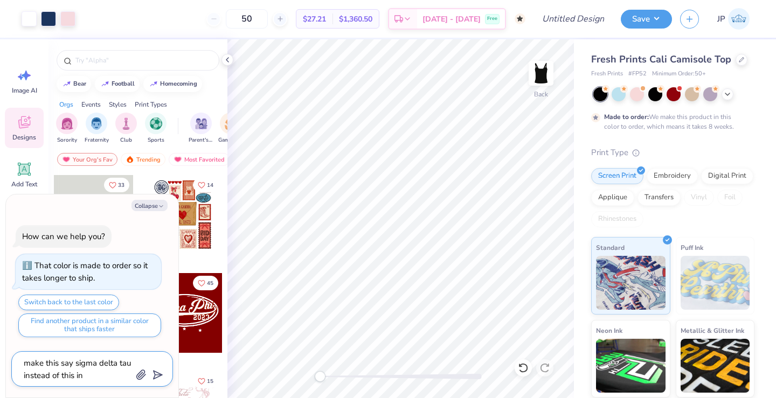
type textarea "make this say sigma delta tau instead of this in t"
type textarea "x"
type textarea "make this say sigma delta tau instead of this in th"
type textarea "x"
type textarea "make this say sigma delta tau instead of this in the"
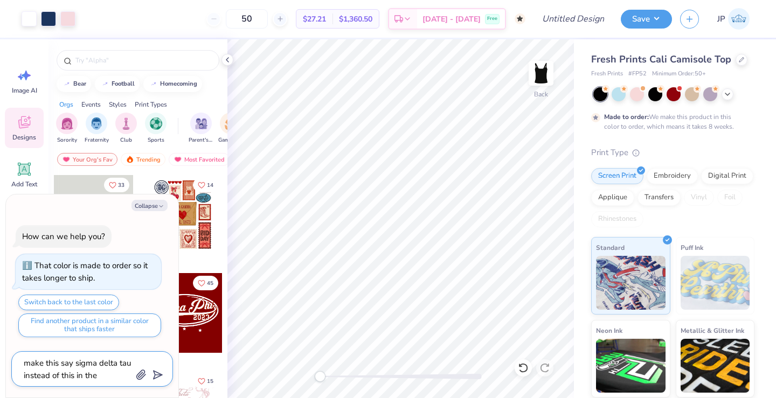
type textarea "x"
type textarea "make this say sigma delta tau instead of this in the"
type textarea "x"
type textarea "make this say sigma delta tau instead of this in the s"
type textarea "x"
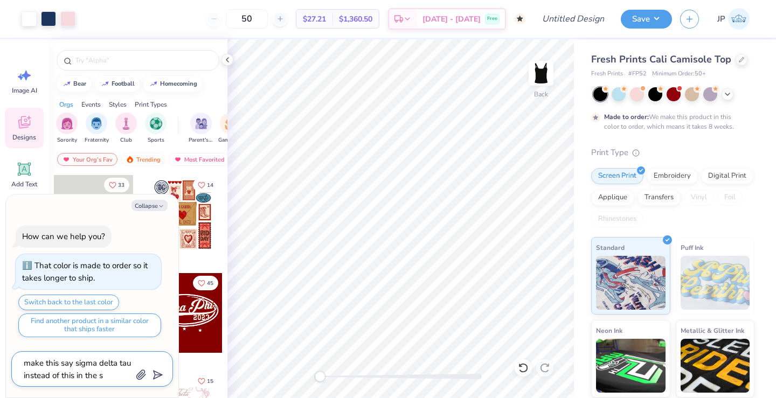
type textarea "make this say sigma delta tau instead of this in the sa"
type textarea "x"
type textarea "make this say sigma delta tau instead of this in the sam"
type textarea "x"
type textarea "make this say sigma delta tau instead of this in the same"
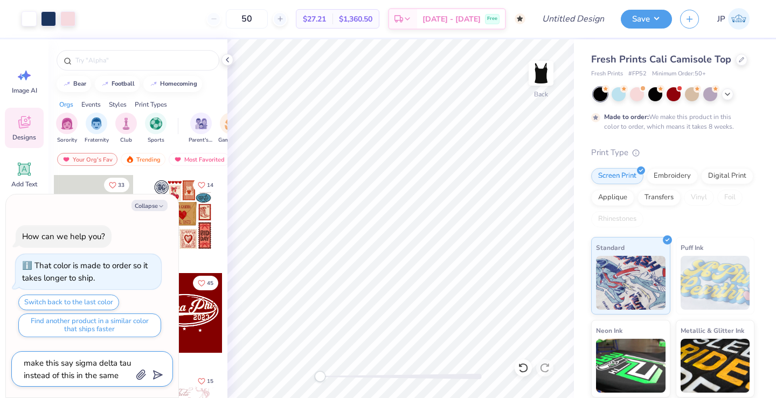
type textarea "x"
type textarea "make this say sigma delta tau instead of this in the same"
type textarea "x"
type textarea "make this say sigma delta tau instead of this in the same f"
type textarea "x"
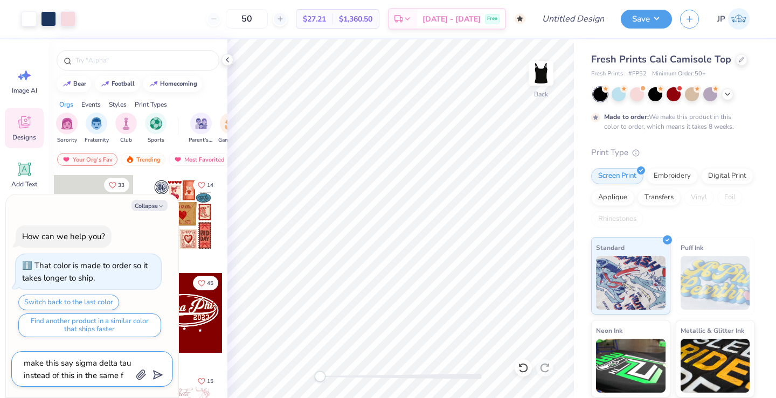
type textarea "make this say sigma delta tau instead of this in the same fo"
type textarea "x"
type textarea "make this say sigma delta tau instead of this in the same fon"
type textarea "x"
type textarea "make this say sigma delta tau instead of this in the same font"
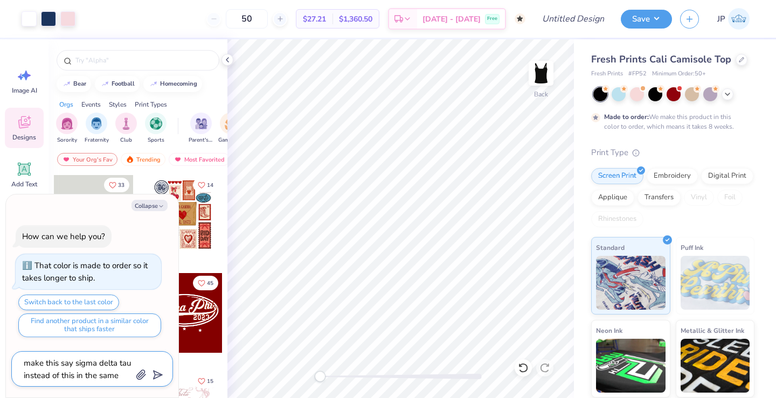
type textarea "x"
type textarea "make this say sigma delta tau instead of this in the same font"
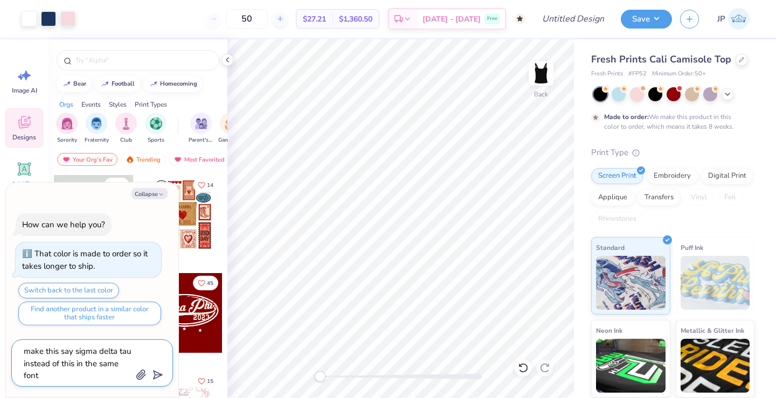
type textarea "x"
type textarea "make this say sigma delta tau instead of this in the same font"
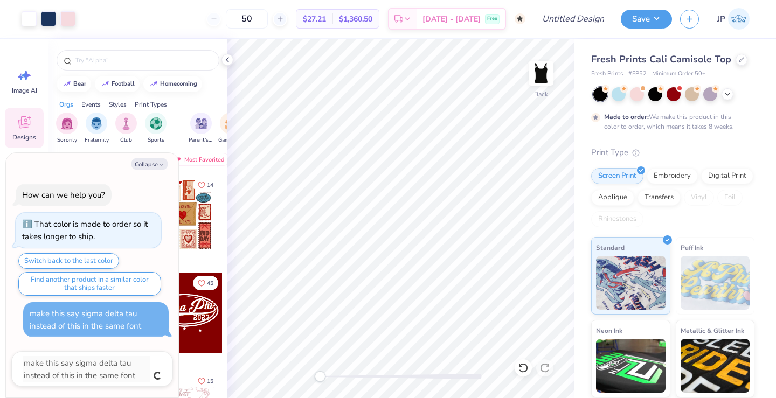
type textarea "x"
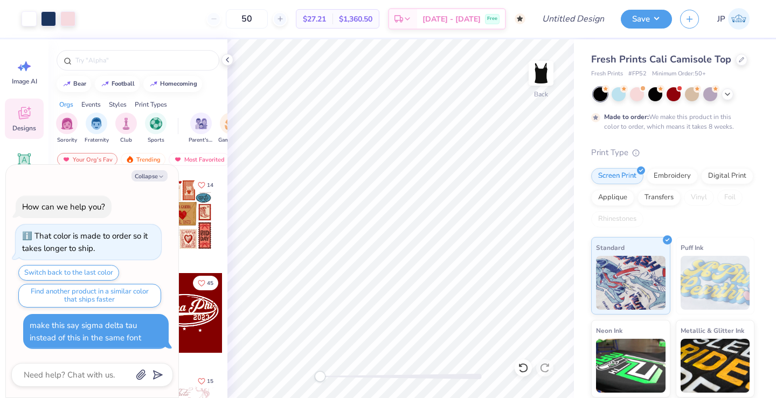
scroll to position [19, 0]
click at [25, 66] on div "Image AI" at bounding box center [24, 62] width 39 height 40
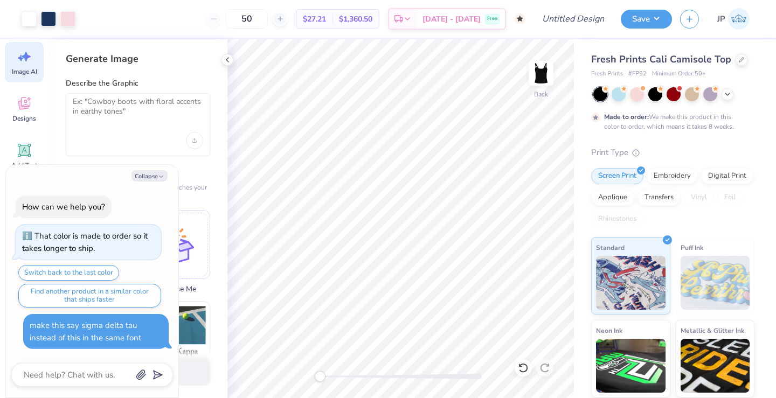
type textarea "x"
click at [101, 108] on textarea at bounding box center [138, 110] width 130 height 27
type textarea "sigma delta tau in polka dot letters"
click at [195, 183] on div "Upload or choose an aesthetic that matches your vision to get a better result" at bounding box center [138, 193] width 144 height 22
click at [204, 373] on button "Generate Design" at bounding box center [138, 370] width 144 height 26
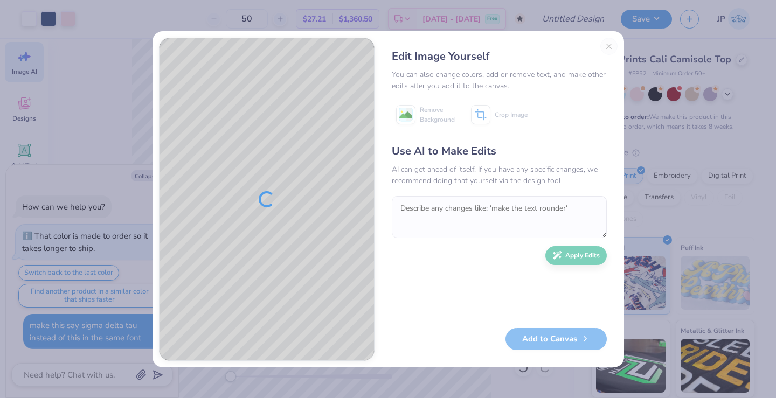
click at [607, 45] on div "Edit Image Yourself You can also change colors, add or remove text, and make ot…" at bounding box center [499, 199] width 236 height 323
click at [608, 45] on div "Edit Image Yourself You can also change colors, add or remove text, and make ot…" at bounding box center [499, 199] width 236 height 323
click at [608, 46] on div "Edit Image Yourself You can also change colors, add or remove text, and make ot…" at bounding box center [499, 199] width 236 height 323
click at [693, 142] on div "Edit Image Yourself You can also change colors, add or remove text, and make ot…" at bounding box center [388, 199] width 776 height 398
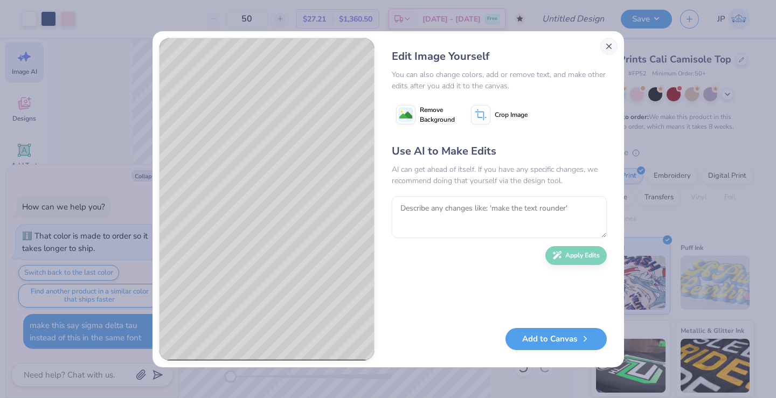
click at [608, 43] on button "Close" at bounding box center [608, 46] width 17 height 17
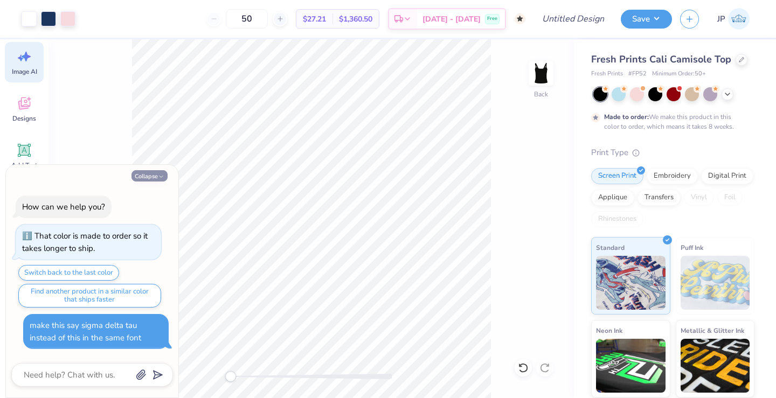
click at [151, 175] on button "Collapse" at bounding box center [149, 175] width 36 height 11
type textarea "x"
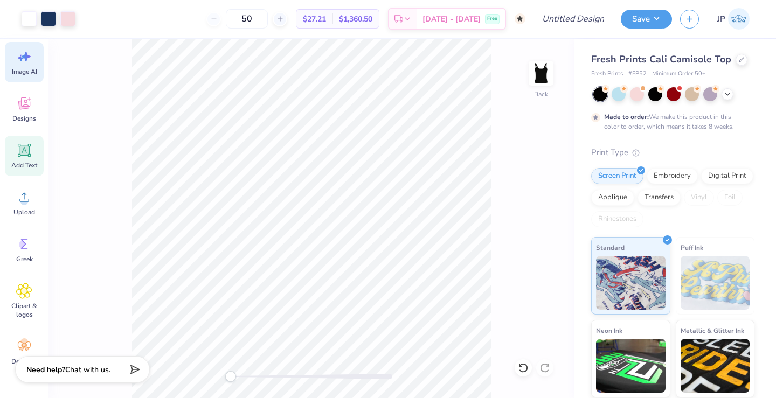
click at [26, 164] on span "Add Text" at bounding box center [24, 165] width 26 height 9
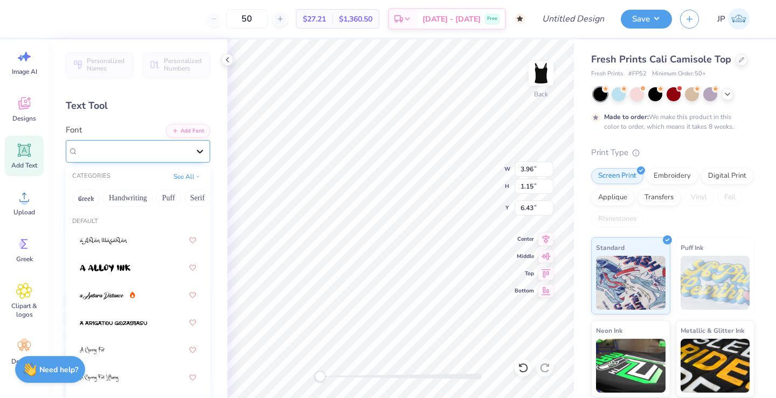
click at [194, 155] on icon at bounding box center [199, 151] width 11 height 11
type input "p"
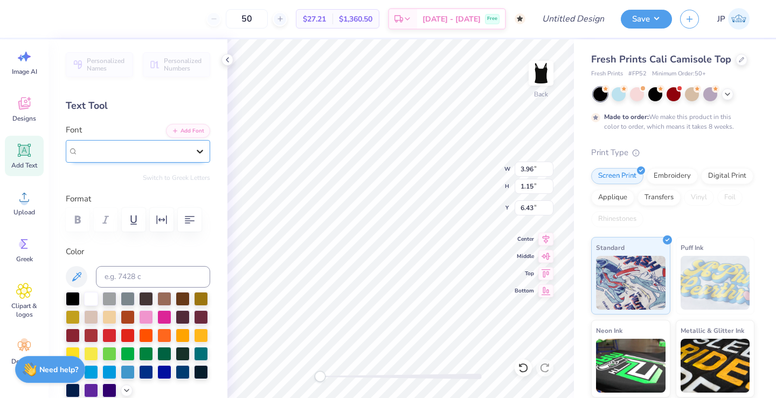
click at [200, 150] on icon at bounding box center [199, 151] width 11 height 11
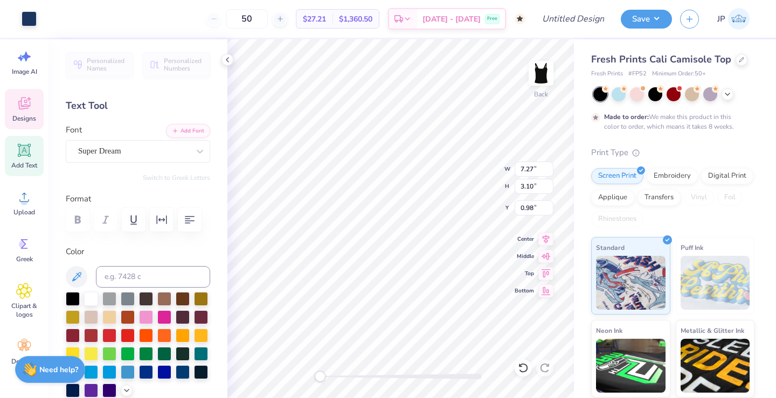
type input "7.27"
type input "3.10"
type input "0.98"
type input "7.20"
type input "3.01"
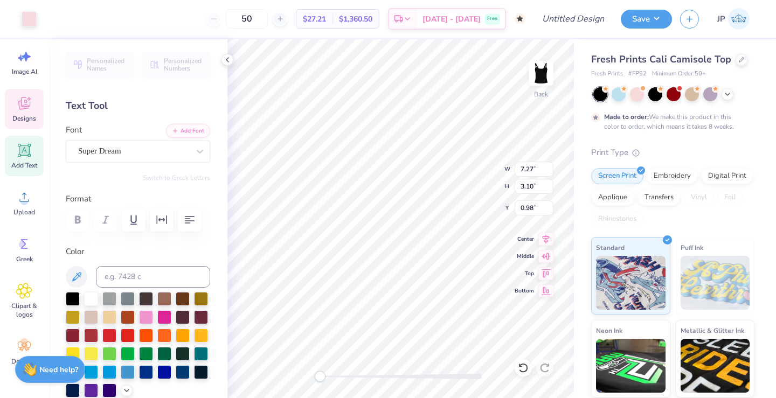
type input "0.99"
type input "7.27"
type input "3.10"
type input "0.98"
click at [18, 112] on div "Designs" at bounding box center [24, 109] width 39 height 40
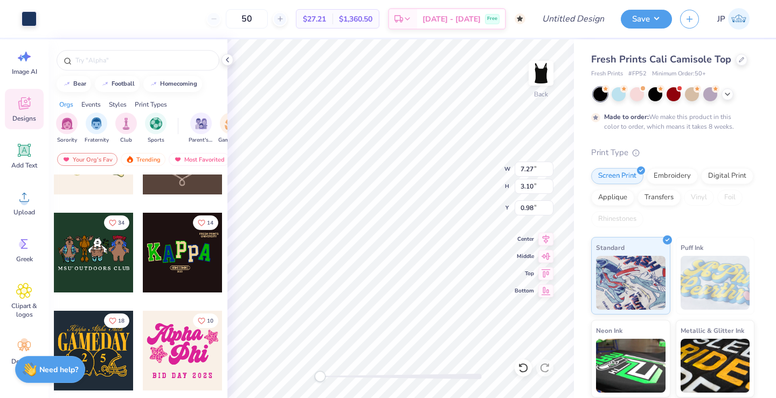
scroll to position [489, 0]
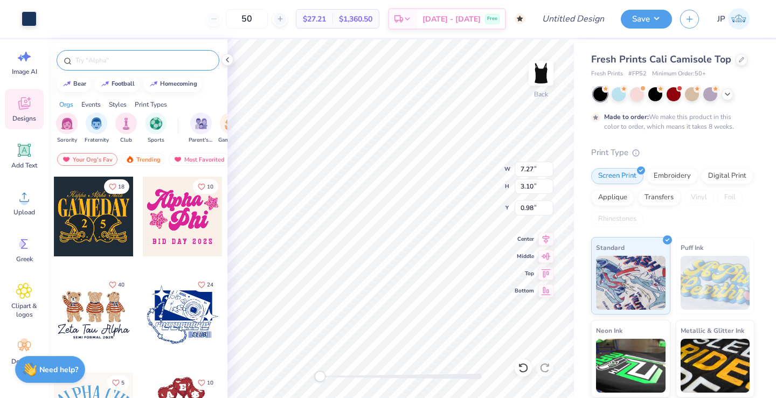
click at [150, 57] on input "text" at bounding box center [143, 60] width 138 height 11
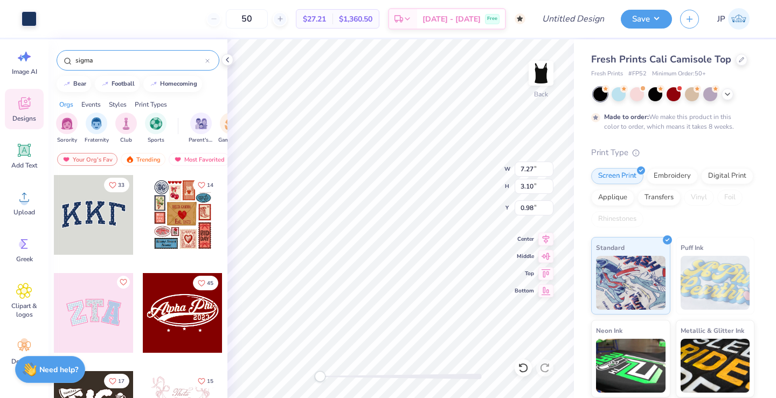
type input "sigma"
type textarea "x"
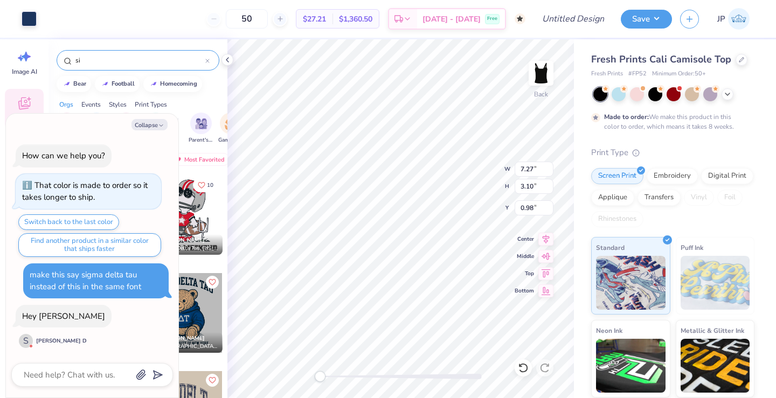
type input "s"
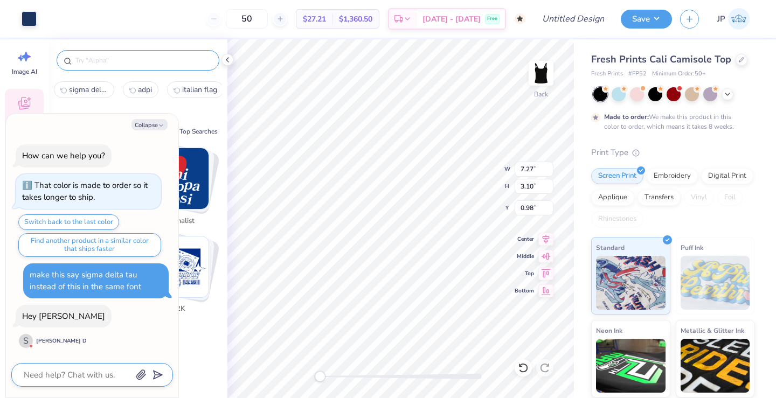
click at [96, 378] on textarea at bounding box center [77, 375] width 109 height 14
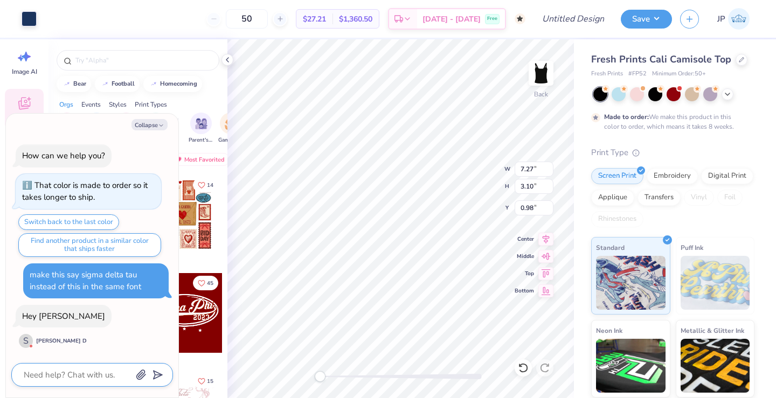
type textarea "x"
type textarea "h"
type textarea "x"
type textarea "he"
type textarea "x"
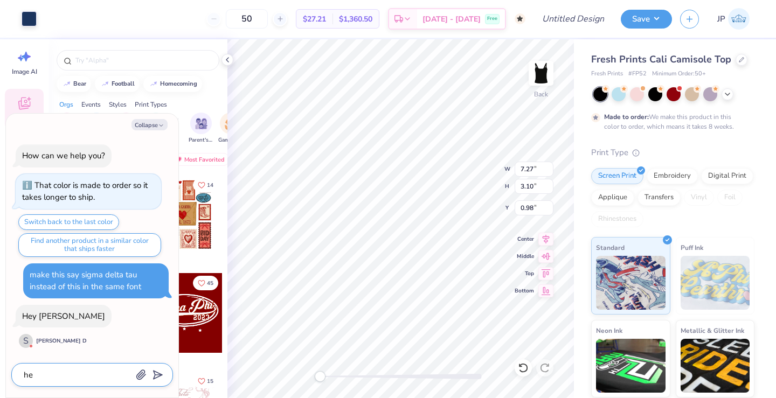
type textarea "hey"
type textarea "x"
type textarea "hey"
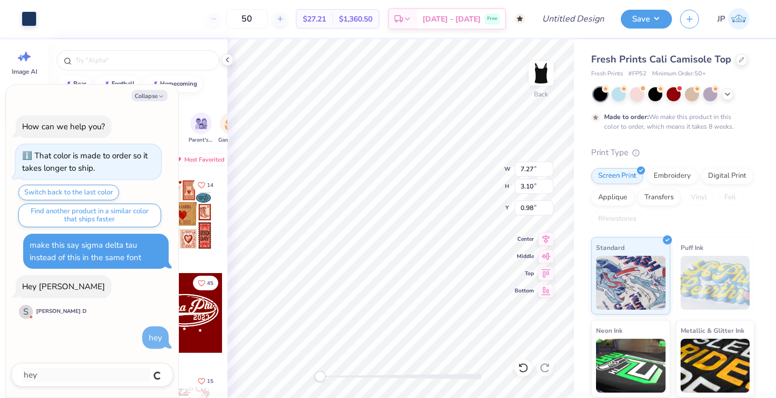
type textarea "x"
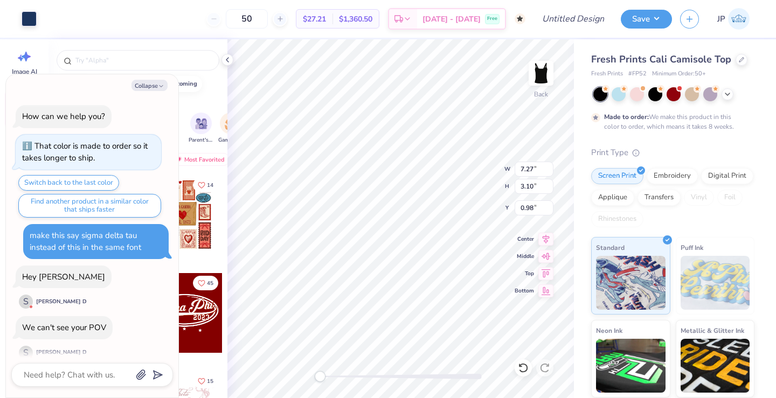
scroll to position [39, 0]
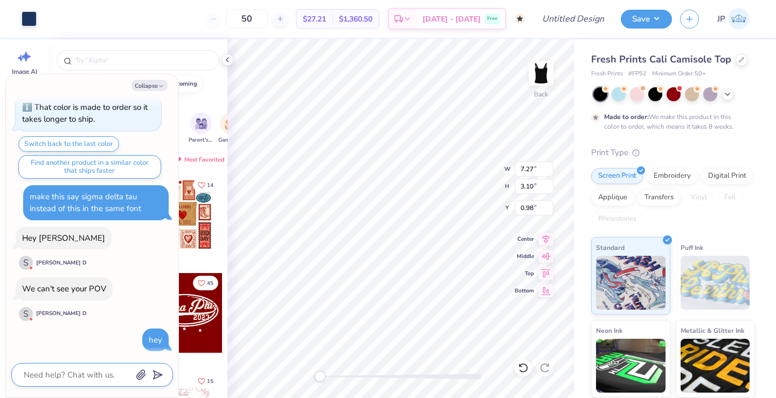
type textarea "x"
type textarea "o"
type textarea "x"
type textarea "oh"
type textarea "x"
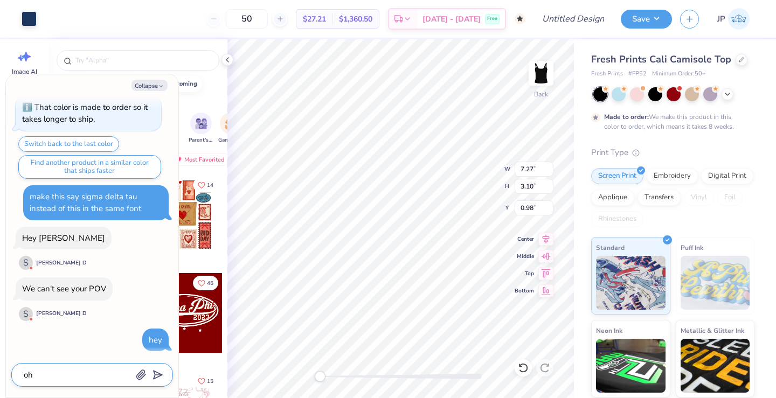
type textarea "oh"
type textarea "x"
type textarea "oh"
type textarea "x"
type textarea "oh,"
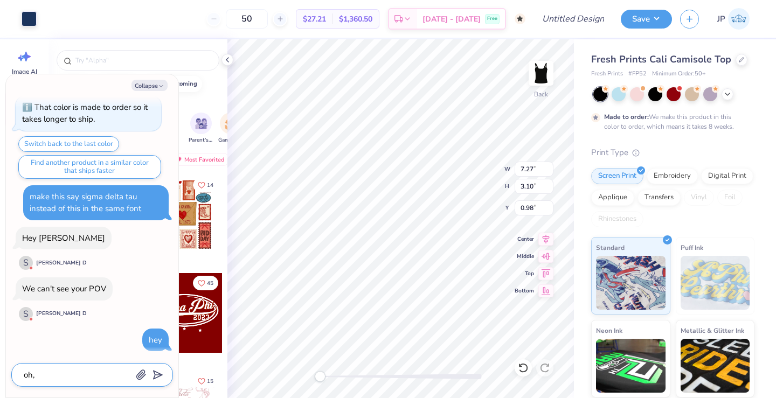
type textarea "x"
type textarea "oh,"
type textarea "x"
type textarea "oh, s"
type textarea "x"
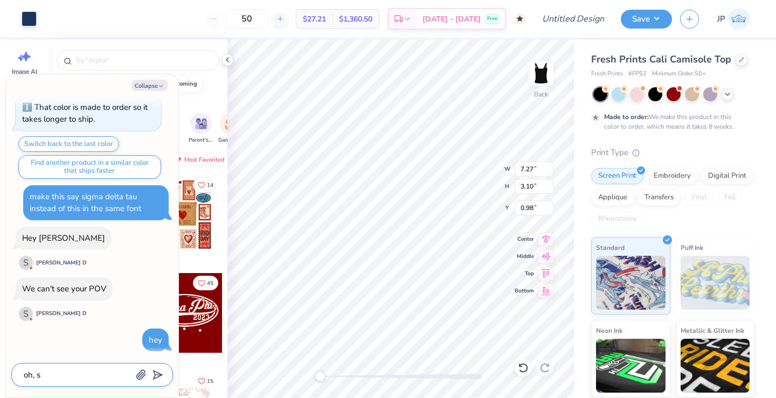
type textarea "oh, so"
type textarea "x"
type textarea "oh, so"
type textarea "x"
type textarea "oh, so i"
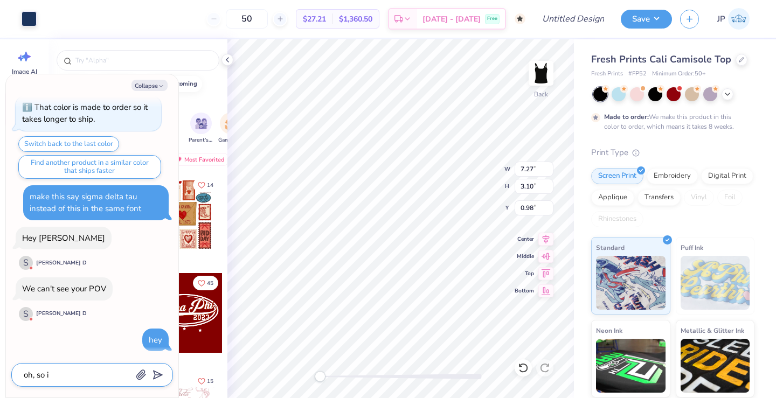
type textarea "x"
type textarea "oh, so it"
type textarea "x"
type textarea "oh, so it"
type textarea "x"
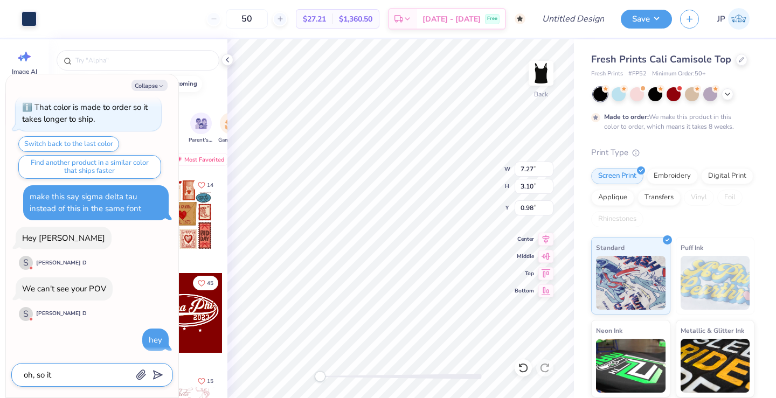
type textarea "oh, so it i"
type textarea "x"
type textarea "oh, so it is"
type textarea "x"
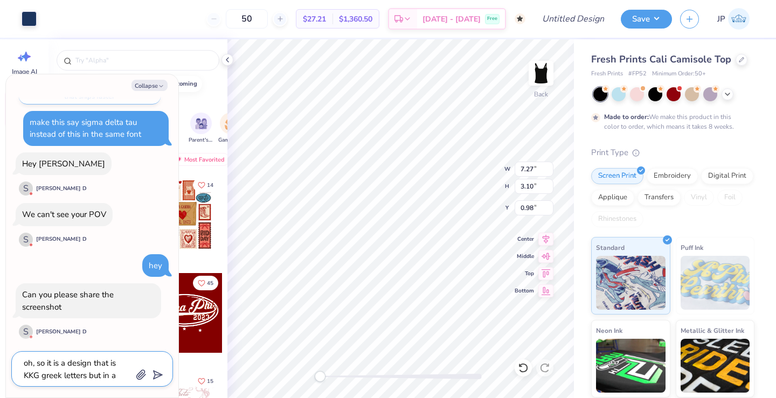
drag, startPoint x: 122, startPoint y: 376, endPoint x: 11, endPoint y: 364, distance: 111.6
click at [11, 364] on div "oh, so it is a design that is KKG greek letters but in a" at bounding box center [92, 369] width 162 height 36
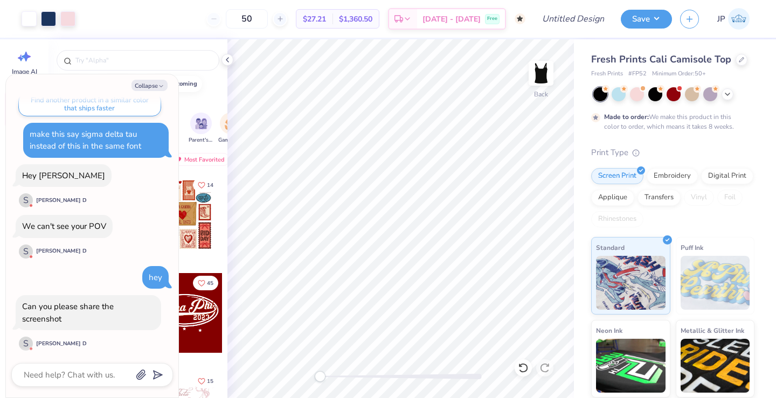
click at [141, 370] on icon "button" at bounding box center [141, 374] width 11 height 11
click at [159, 339] on button "submit" at bounding box center [156, 343] width 12 height 12
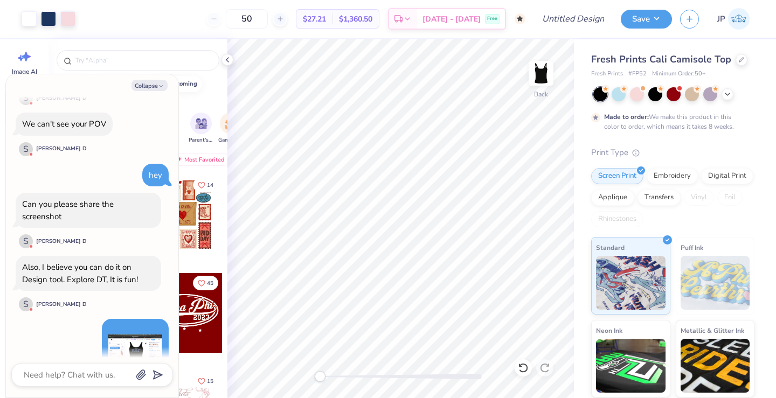
scroll to position [235, 0]
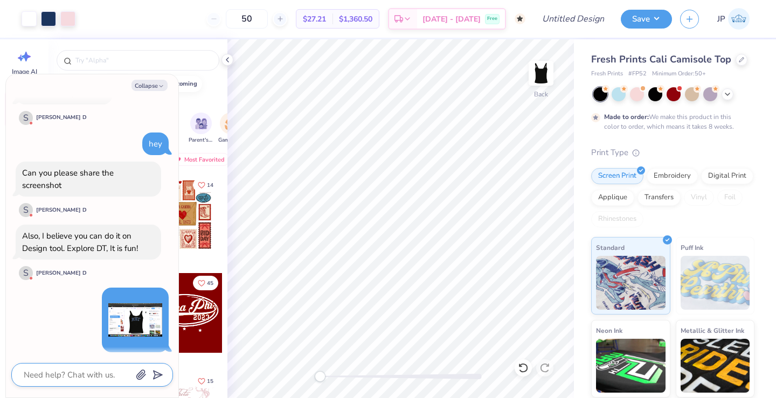
click at [101, 378] on textarea at bounding box center [77, 375] width 109 height 14
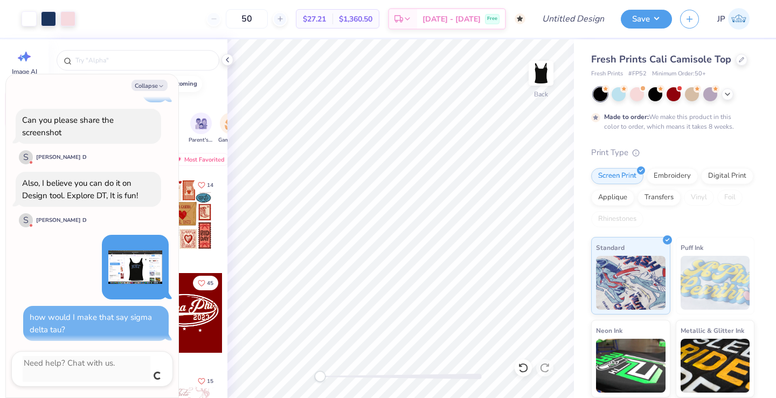
scroll to position [350, 0]
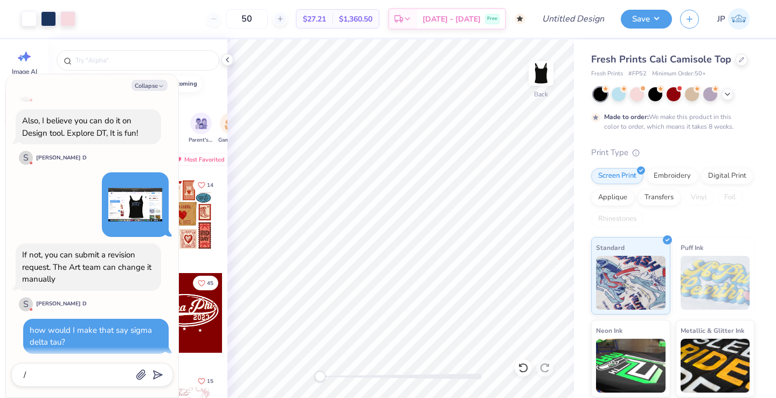
click at [90, 267] on div "If not, you can submit a revision request. The Art team can change it manually" at bounding box center [86, 266] width 129 height 35
click at [85, 275] on div "If not, you can submit a revision request. The Art team can change it manually" at bounding box center [88, 267] width 132 height 37
drag, startPoint x: 39, startPoint y: 373, endPoint x: 15, endPoint y: 372, distance: 24.3
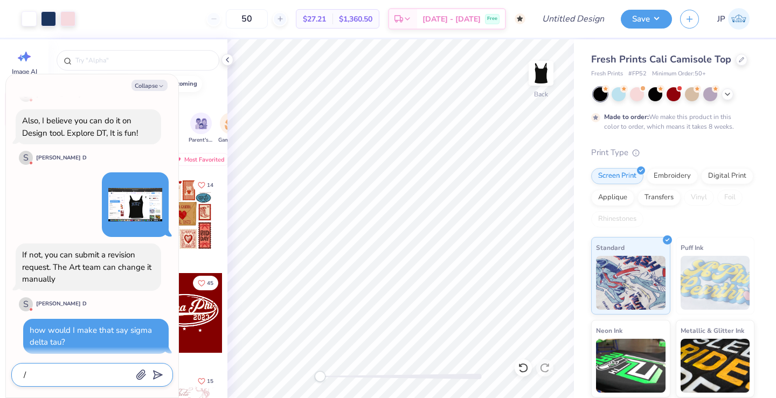
click at [15, 372] on div "/" at bounding box center [92, 375] width 162 height 24
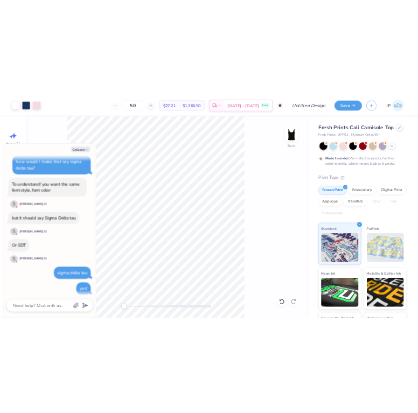
scroll to position [572, 0]
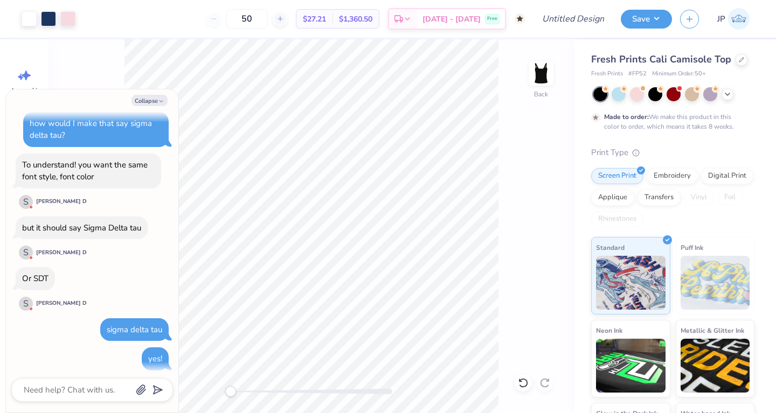
click at [2, 122] on div "Image AI Designs Add Text Upload Greek Clipart & logos Decorate" at bounding box center [24, 226] width 48 height 374
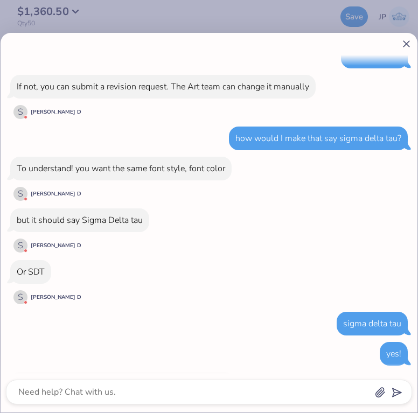
scroll to position [512, 0]
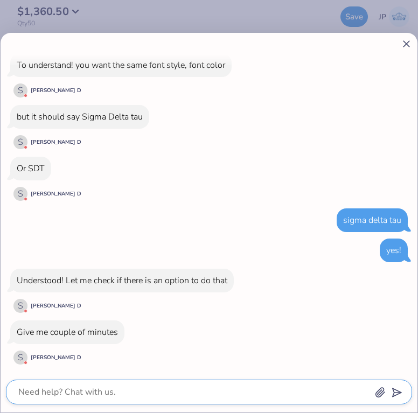
click at [236, 394] on textarea at bounding box center [194, 392] width 354 height 15
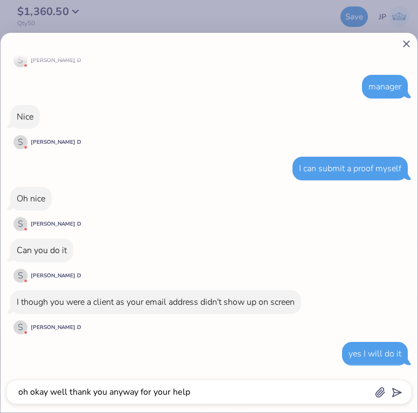
scroll to position [1451, 0]
